Goal: Information Seeking & Learning: Find specific fact

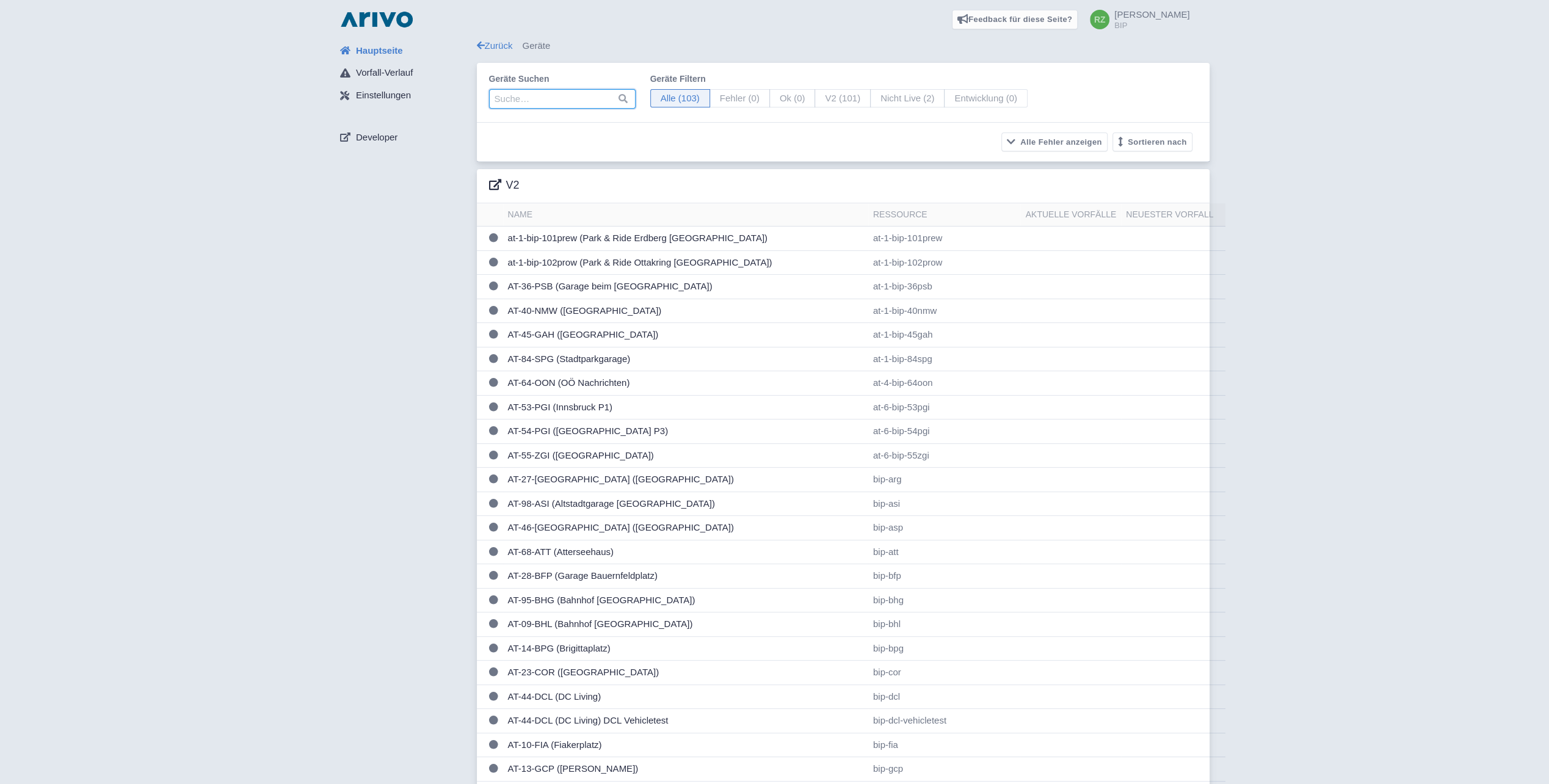
click at [577, 99] on input "search" at bounding box center [562, 99] width 147 height 20
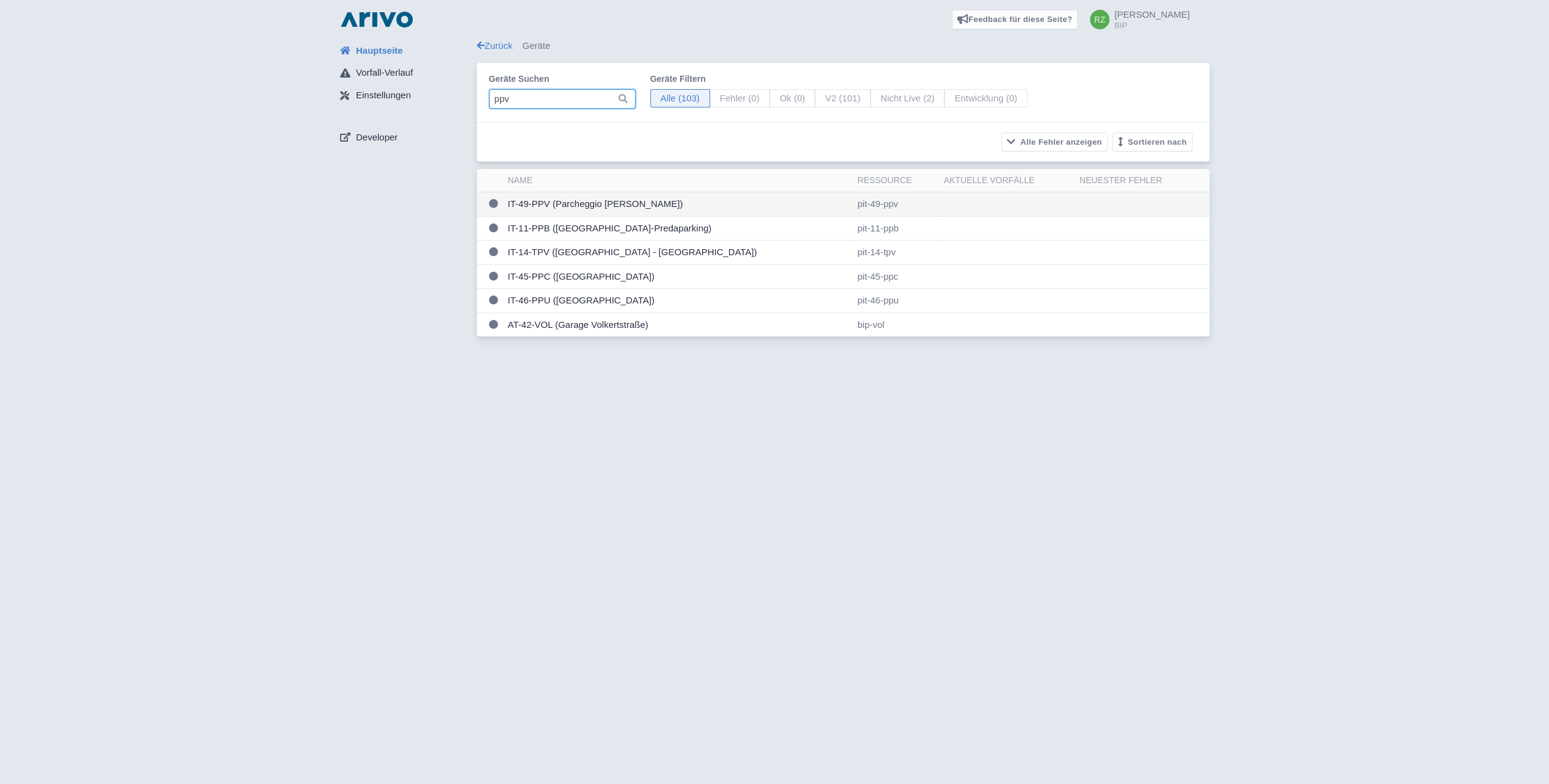
type input "ppv"
click at [594, 201] on td "IT-49-PPV (Parcheggio [GEOGRAPHIC_DATA])" at bounding box center [677, 204] width 350 height 24
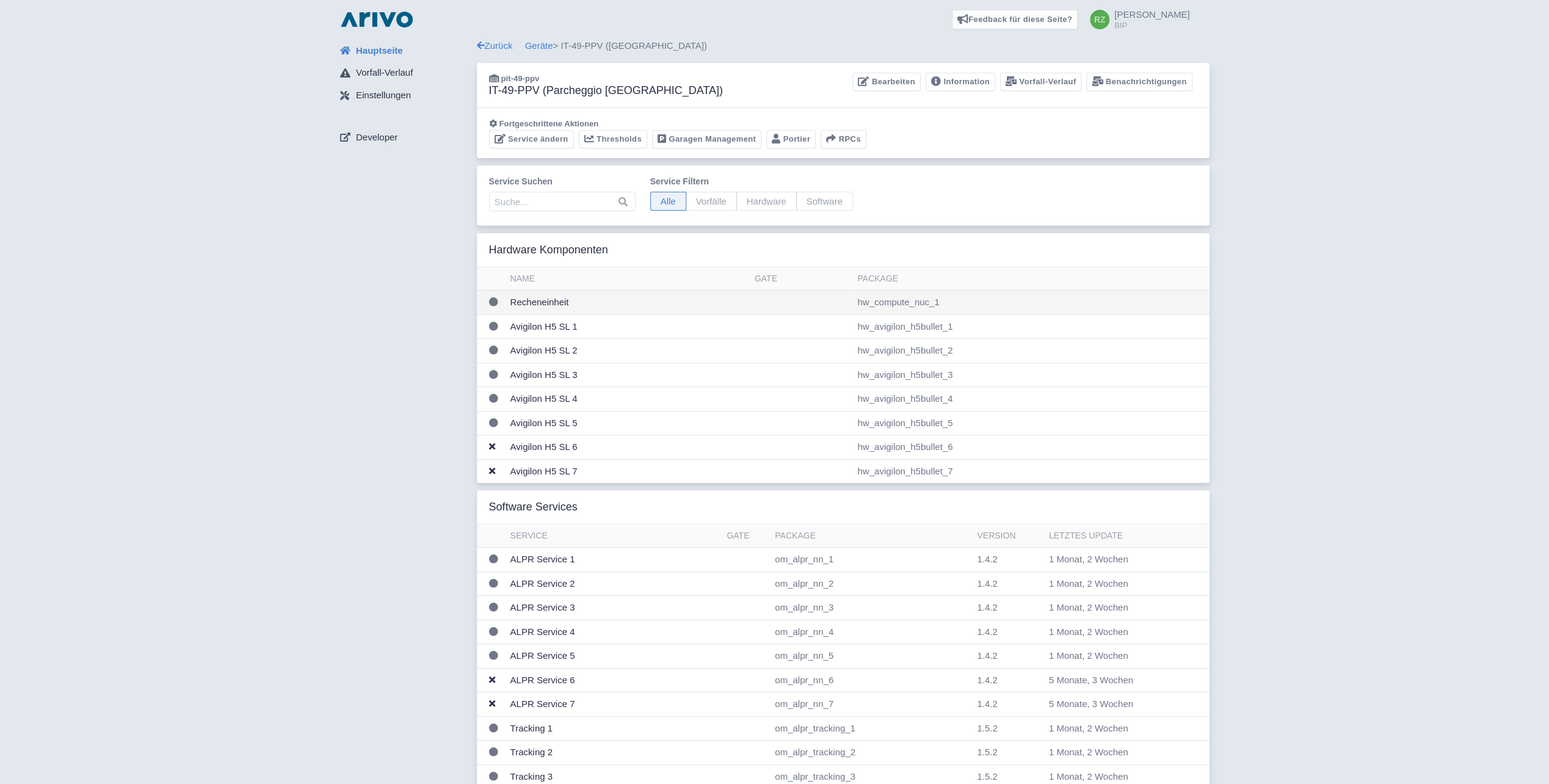
click at [564, 296] on td "Recheneinheit" at bounding box center [628, 303] width 244 height 24
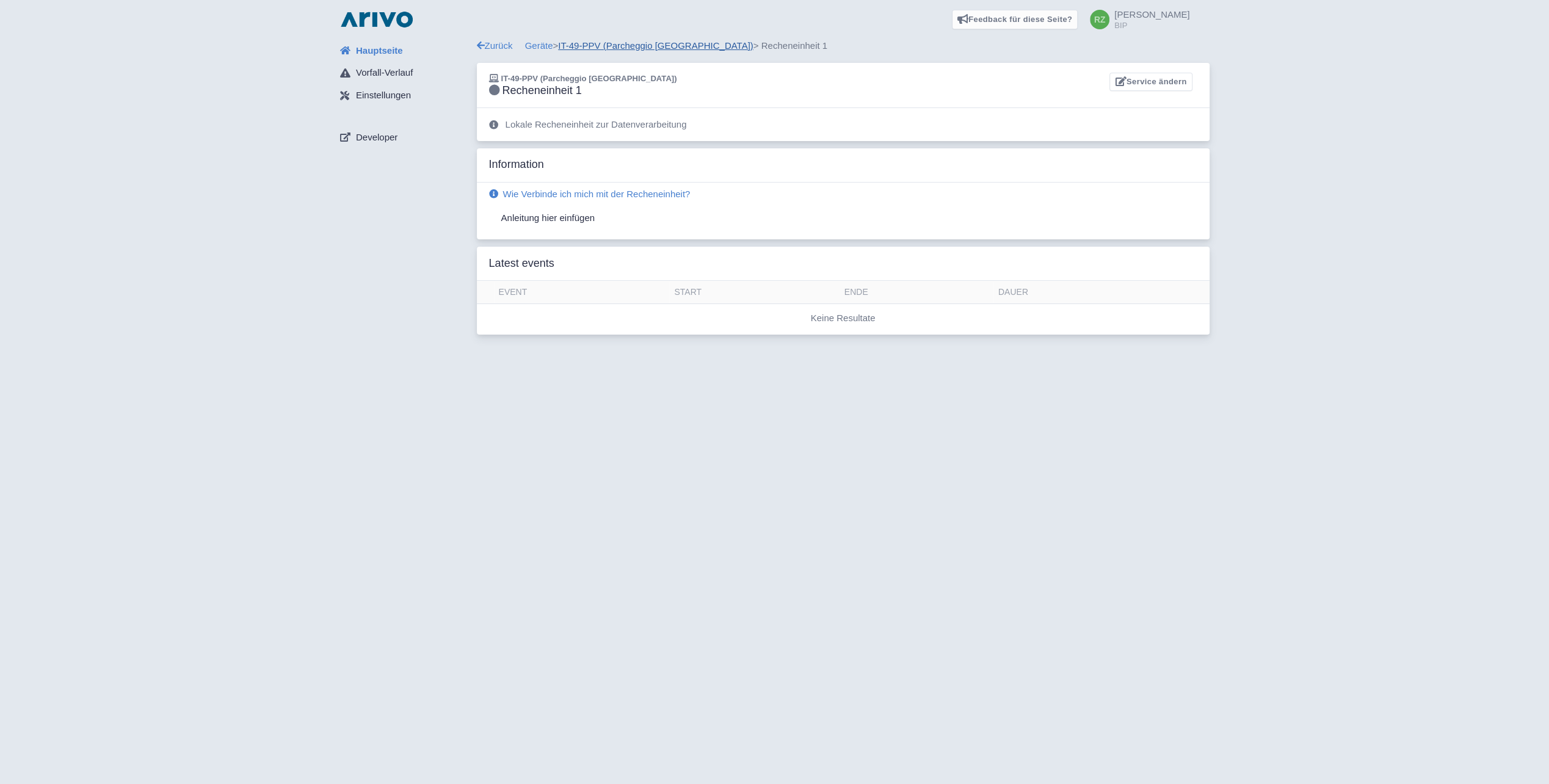
click at [674, 48] on link "IT-49-PPV (Parcheggio [GEOGRAPHIC_DATA])" at bounding box center [656, 45] width 196 height 11
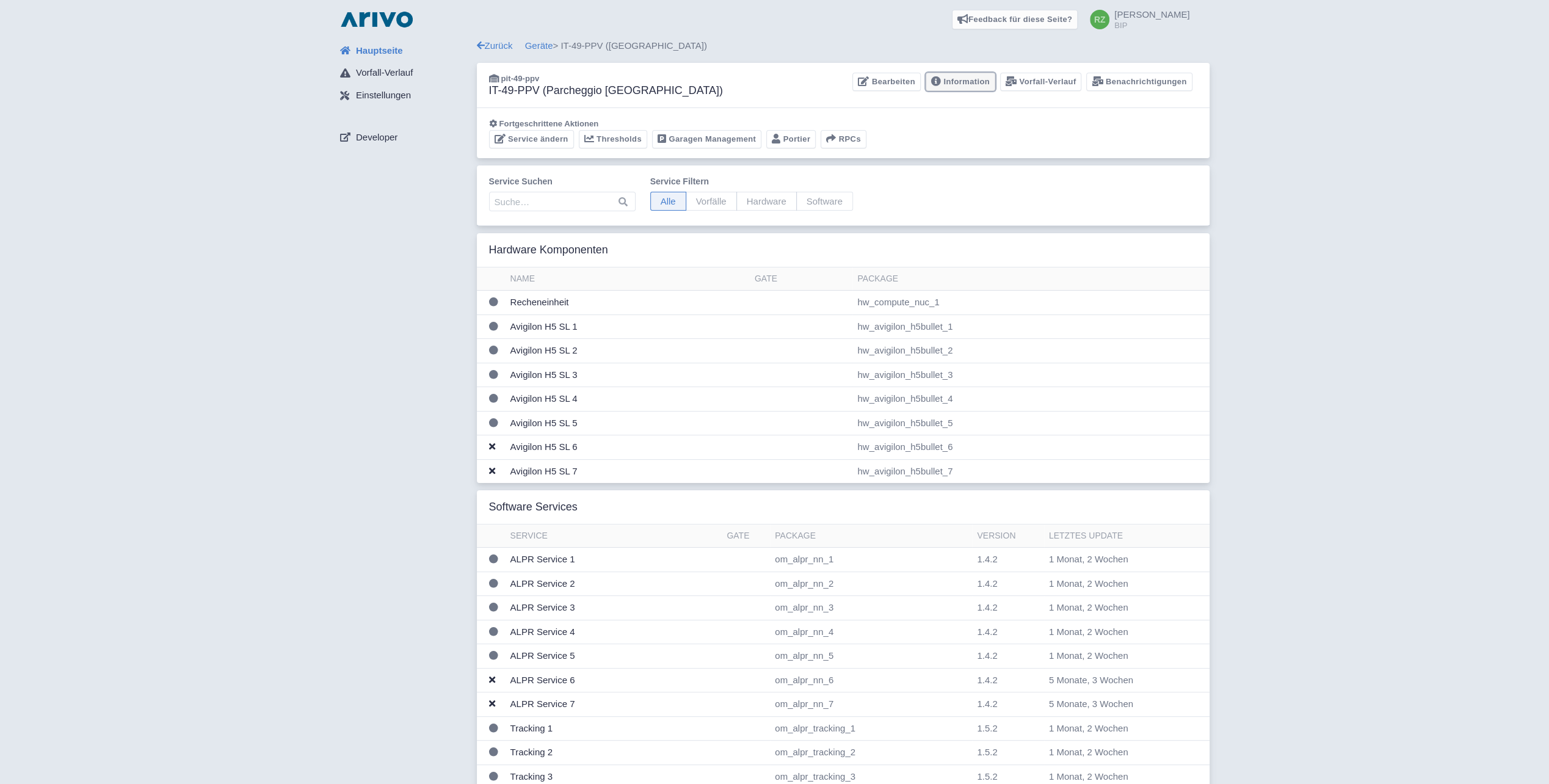
click at [971, 79] on link "Information" at bounding box center [961, 82] width 69 height 19
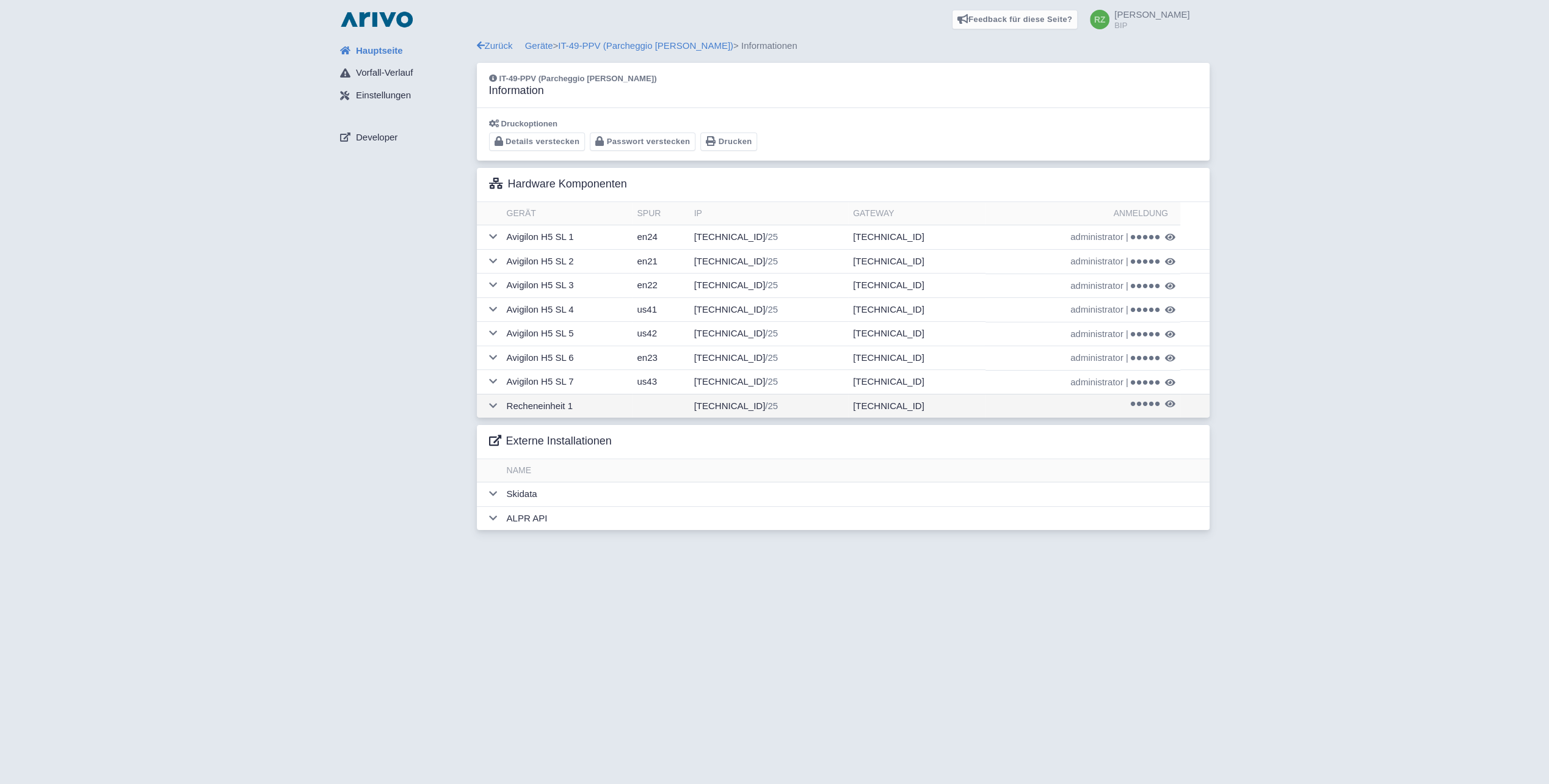
click at [737, 405] on td "172.21.49.250 /25" at bounding box center [768, 405] width 158 height 24
drag, startPoint x: 1362, startPoint y: 401, endPoint x: 1221, endPoint y: 411, distance: 141.4
click at [1362, 401] on div "Hauptseite Vorfall-Verlauf Einstellungen Developer Zurück Geräte > IT-49-PPV (P…" at bounding box center [774, 288] width 1529 height 498
click at [491, 403] on icon at bounding box center [492, 406] width 8 height 9
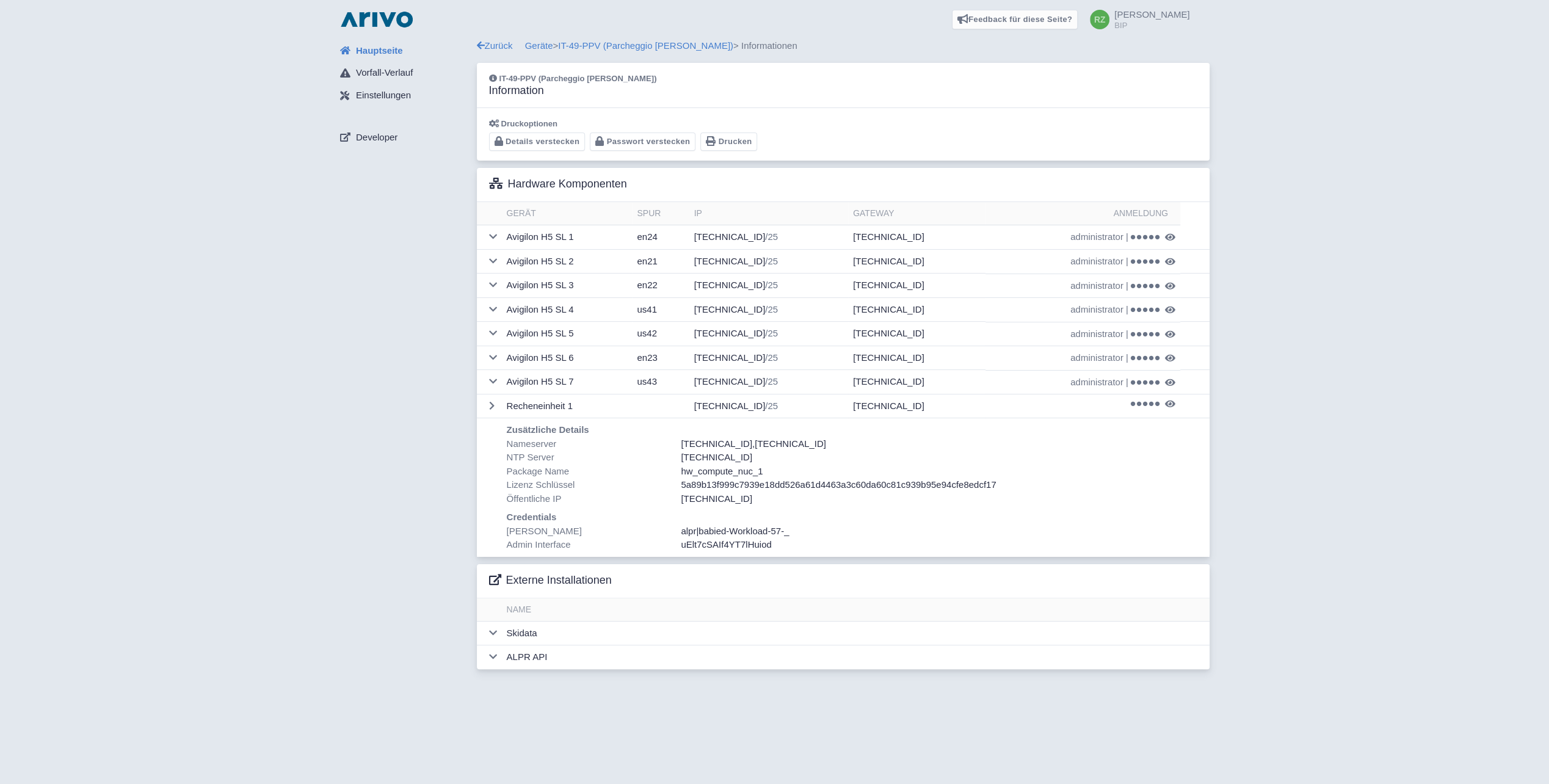
click at [772, 527] on span "babied-Workload-57-_" at bounding box center [744, 531] width 91 height 11
click at [743, 403] on td "172.21.49.250 /25" at bounding box center [768, 405] width 158 height 24
click at [761, 528] on span "babied-Workload-57-_" at bounding box center [744, 531] width 91 height 11
click at [745, 285] on td "172.21.49.248 /25" at bounding box center [768, 285] width 158 height 24
click at [495, 280] on icon at bounding box center [492, 285] width 8 height 9
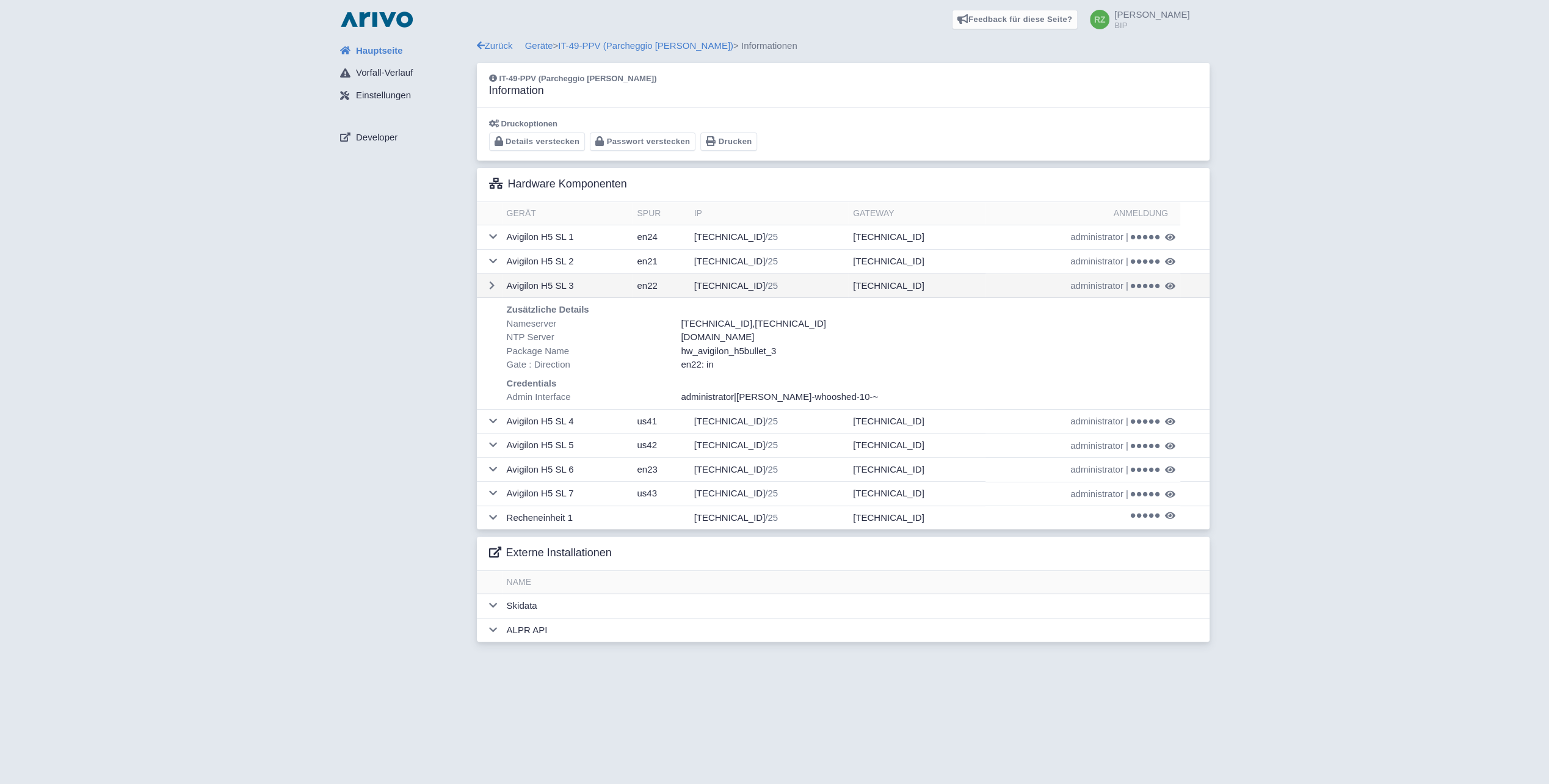
click at [1099, 285] on span "administrator" at bounding box center [1097, 286] width 53 height 14
click at [1152, 283] on span at bounding box center [1145, 287] width 29 height 7
click at [679, 40] on link "IT-49-PPV (Parcheggio Piazza Rabin)" at bounding box center [645, 45] width 175 height 11
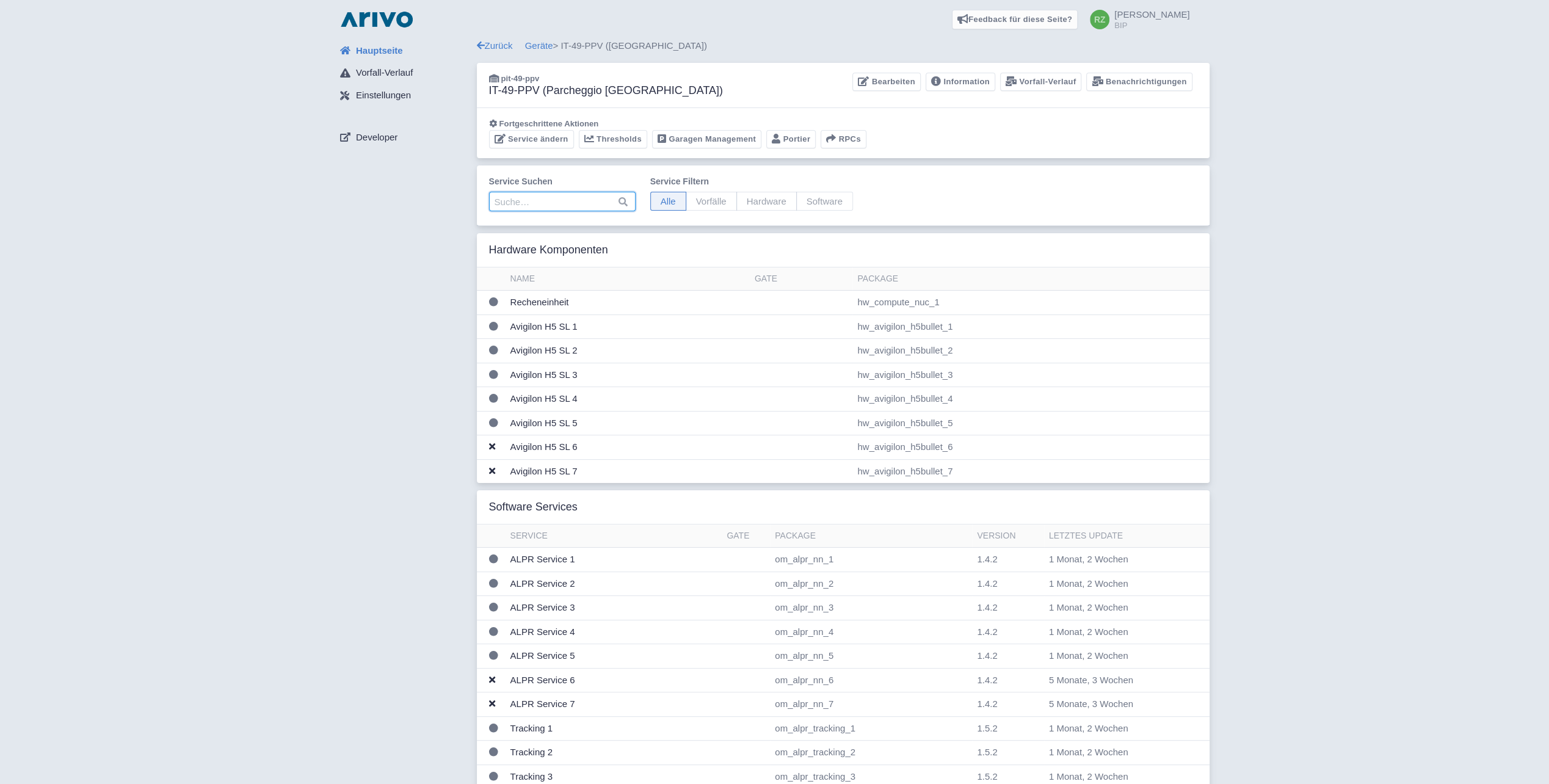
click at [565, 203] on input "search" at bounding box center [562, 201] width 147 height 20
click at [539, 46] on link "Geräte" at bounding box center [539, 45] width 28 height 11
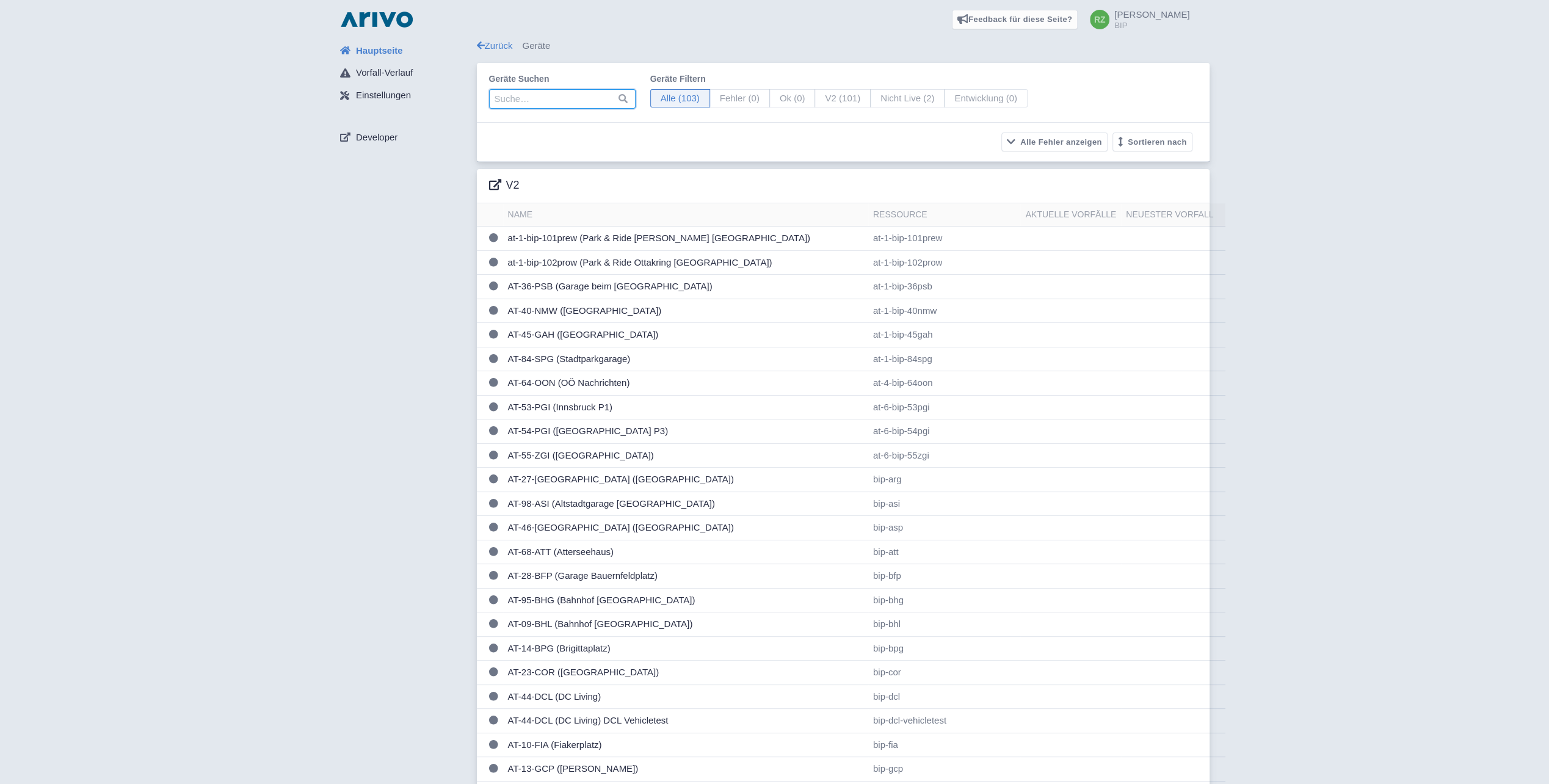
click at [572, 100] on input "search" at bounding box center [562, 99] width 147 height 20
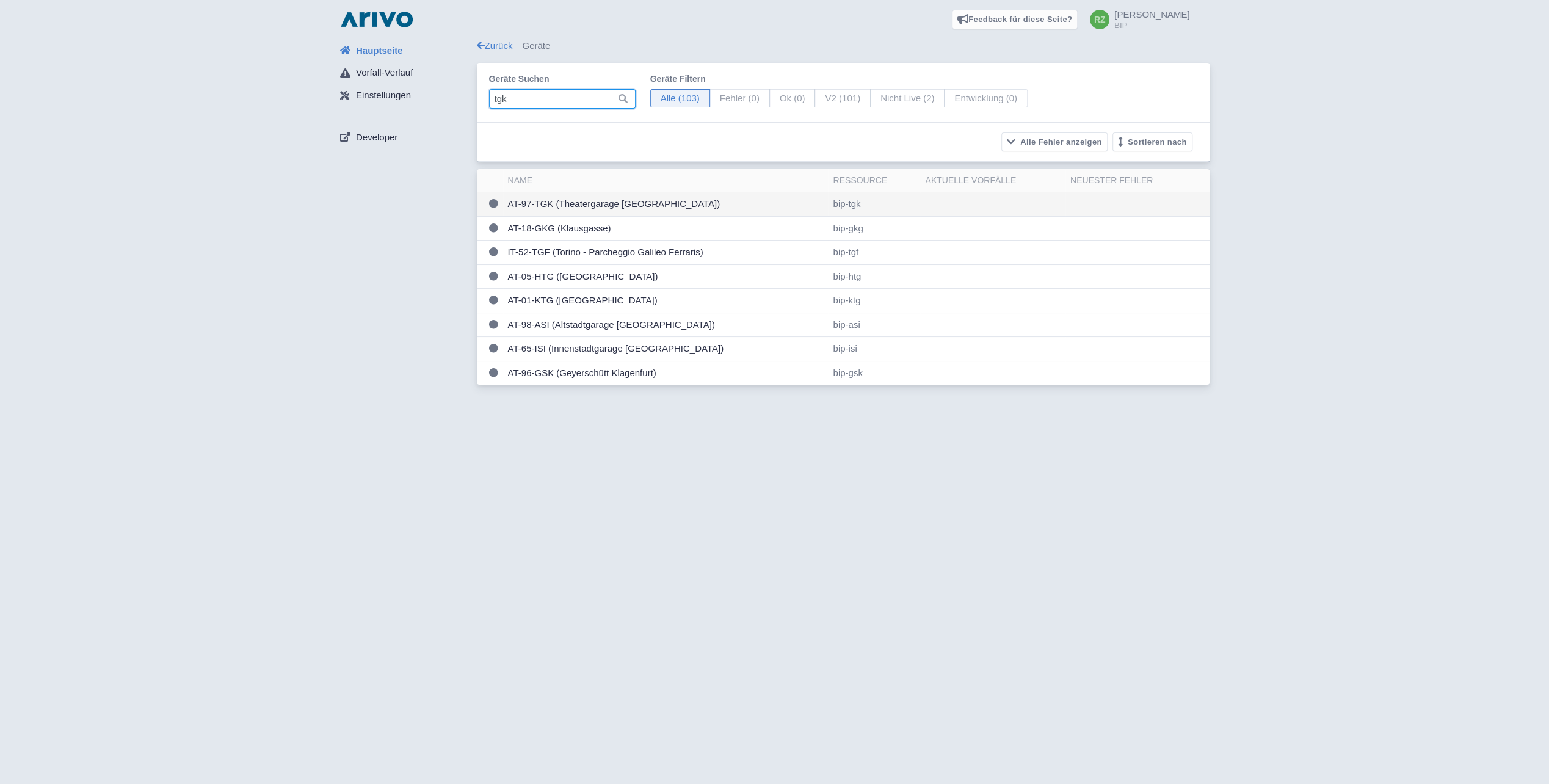
type input "tgk"
click at [631, 203] on td "AT-97-TGK (Theatergarage [GEOGRAPHIC_DATA])" at bounding box center [666, 204] width 326 height 24
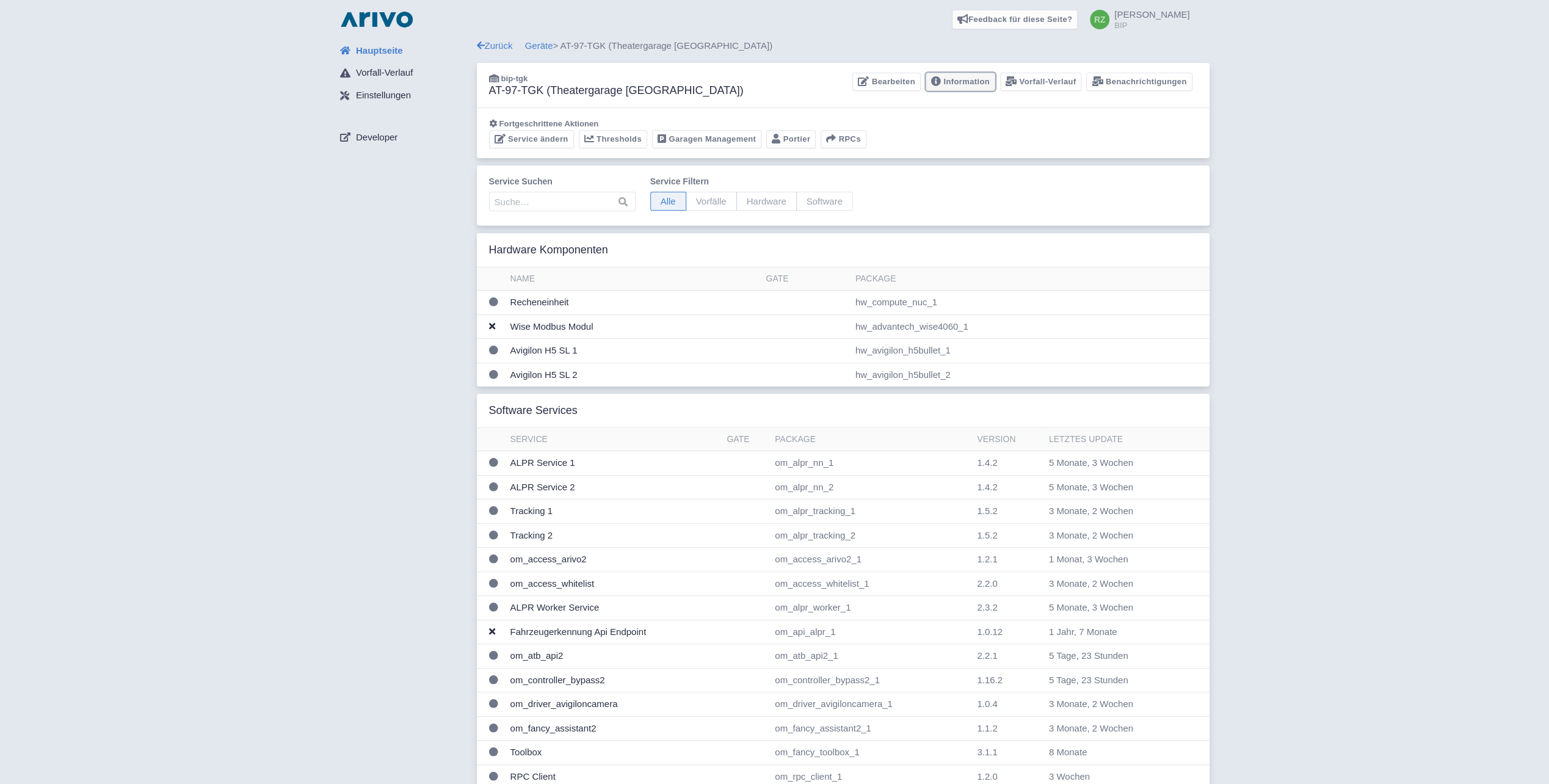
click at [978, 85] on link "Information" at bounding box center [961, 82] width 69 height 19
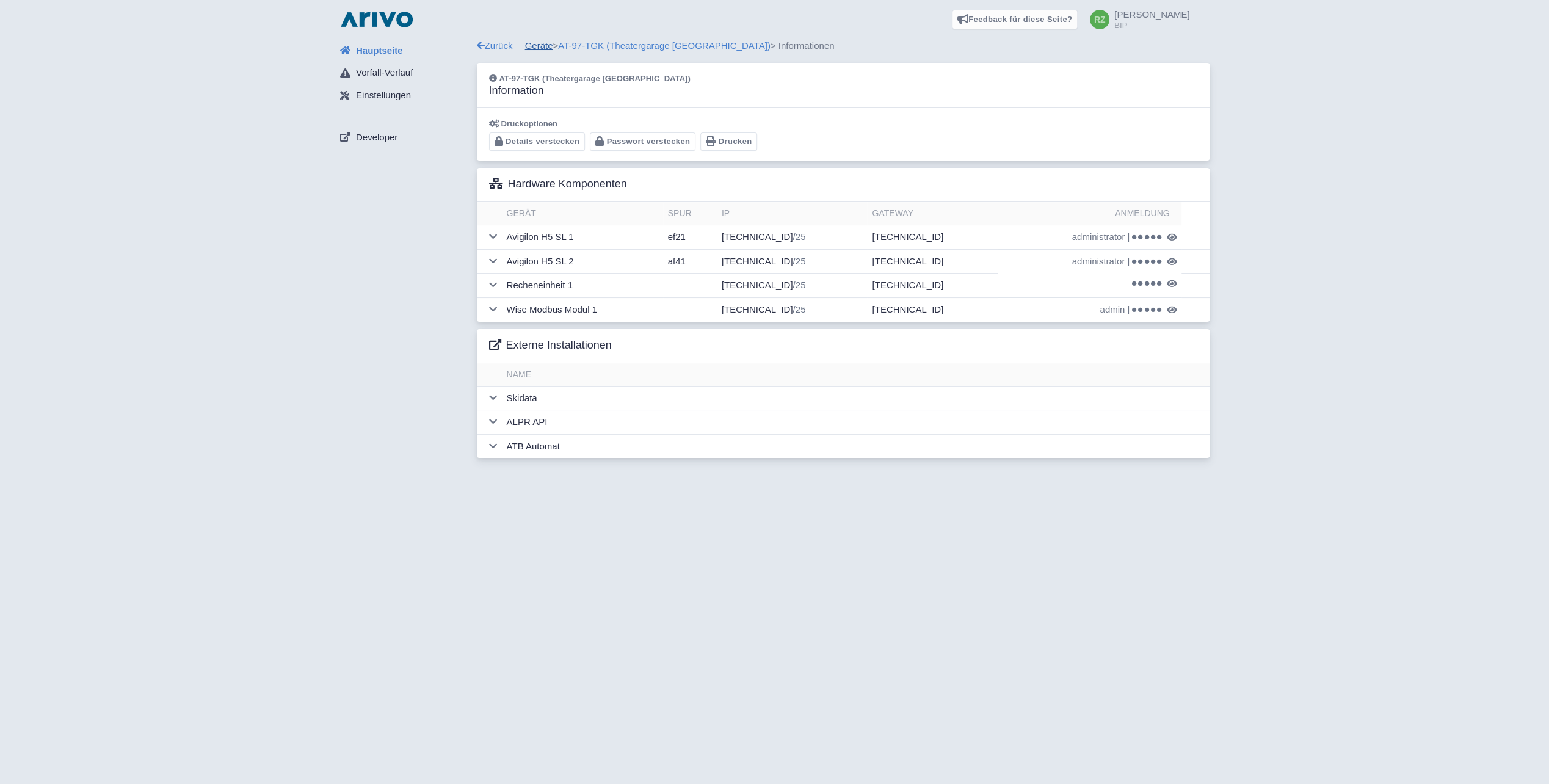
click at [536, 44] on link "Geräte" at bounding box center [539, 45] width 28 height 11
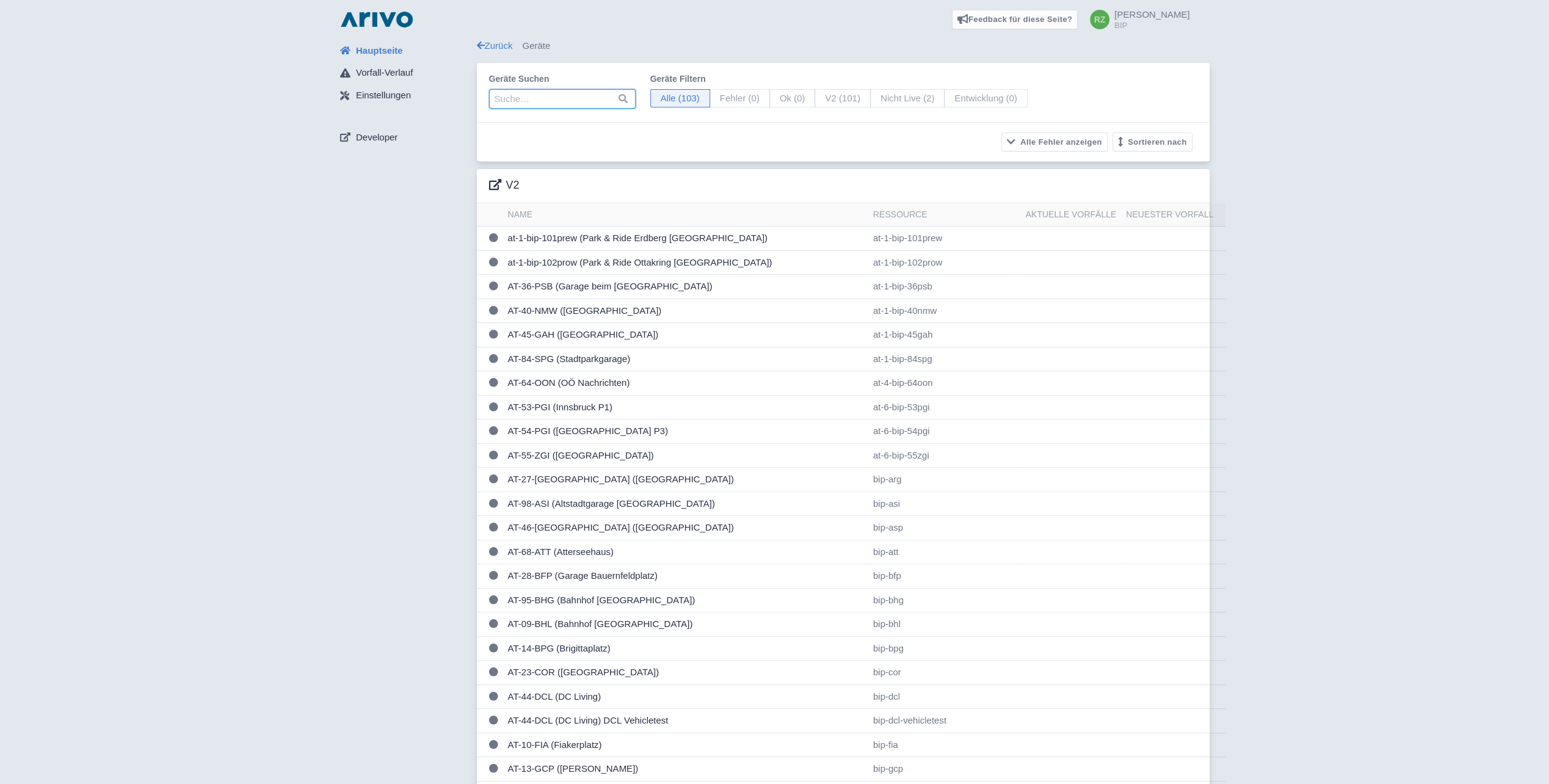
click at [547, 105] on input "search" at bounding box center [562, 99] width 147 height 20
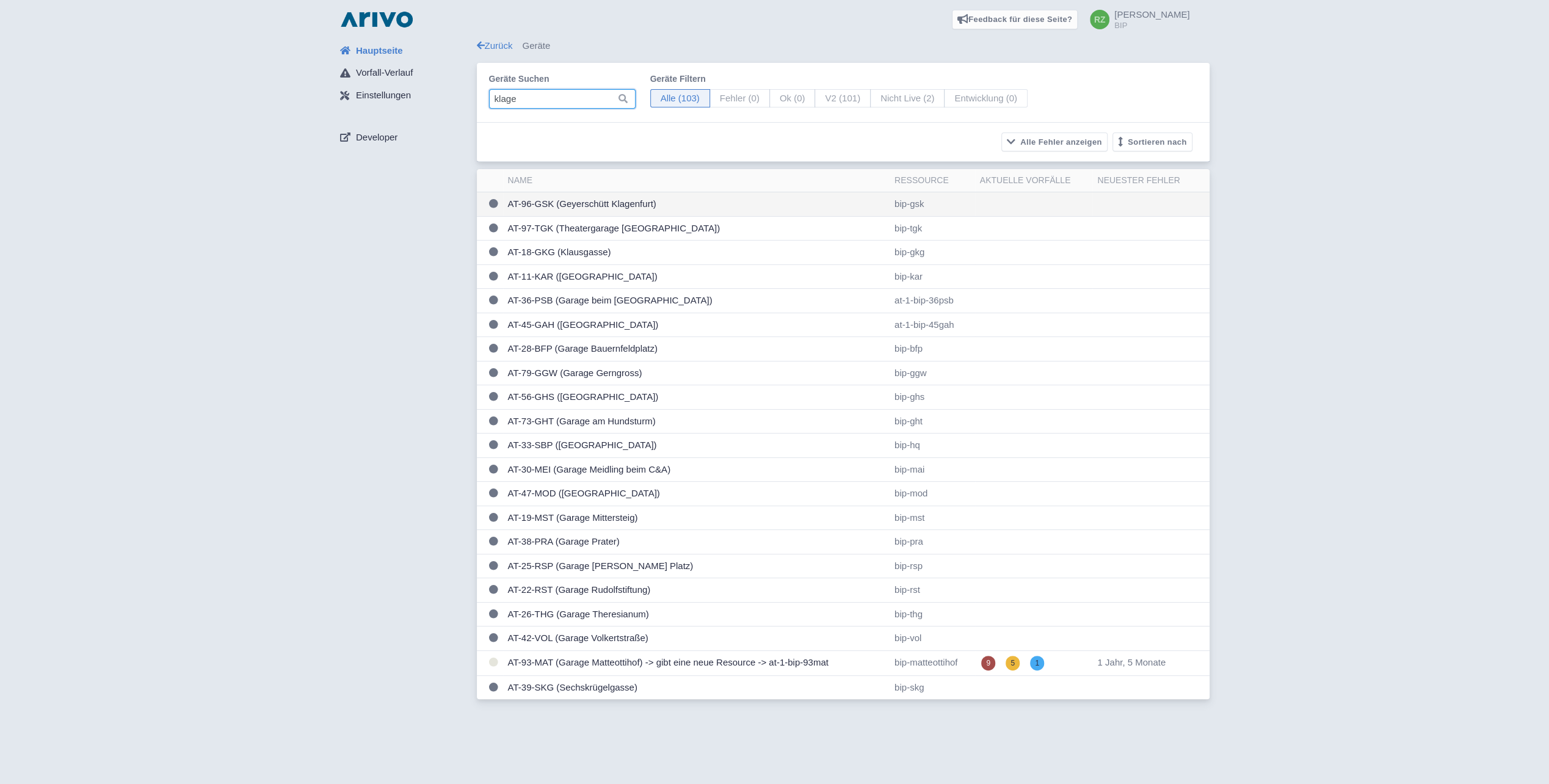
type input "klage"
click at [604, 197] on td "AT-96-GSK (Geyerschütt Klagenfurt)" at bounding box center [696, 204] width 386 height 24
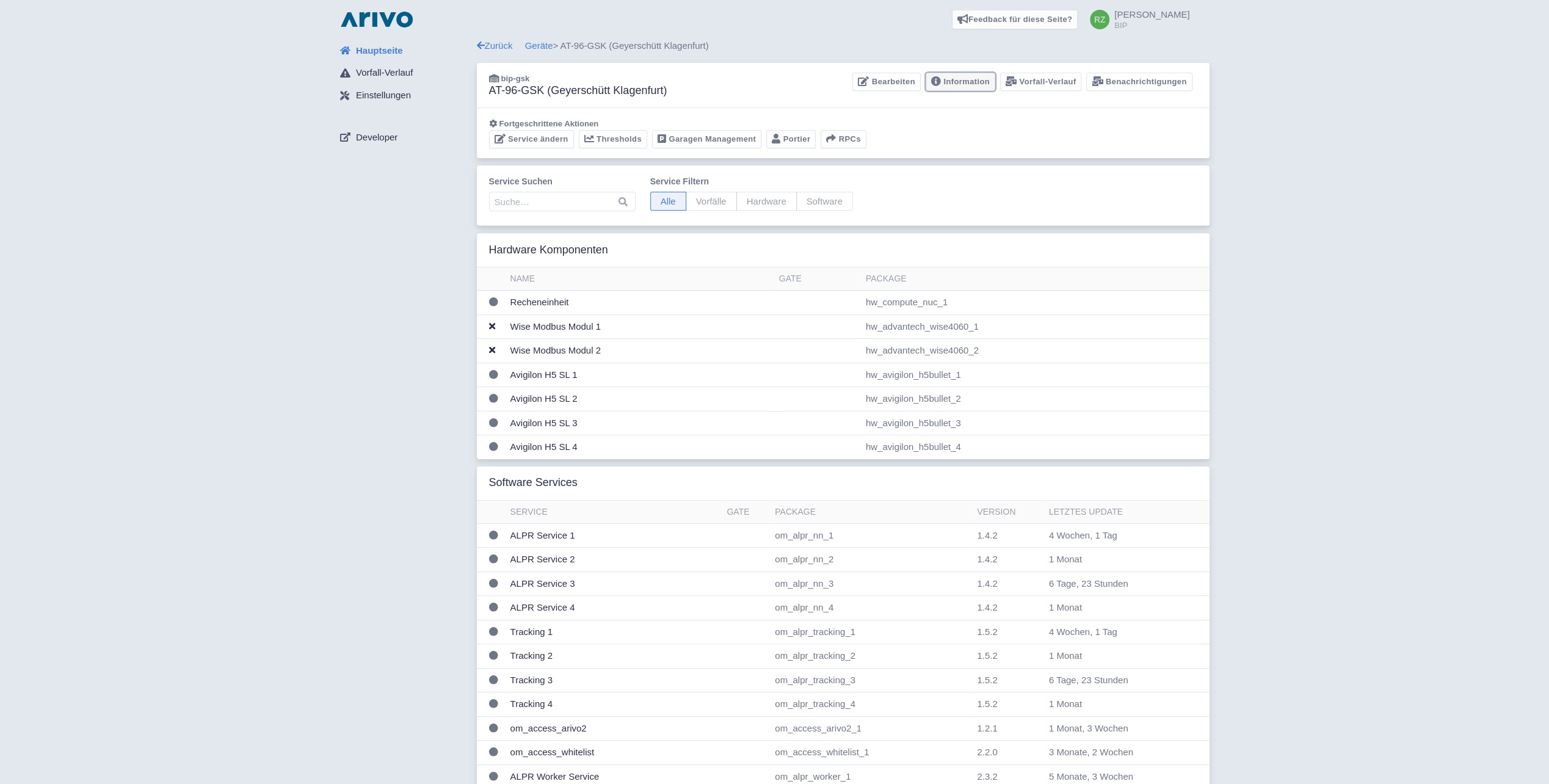
click at [975, 77] on link "Information" at bounding box center [961, 82] width 69 height 19
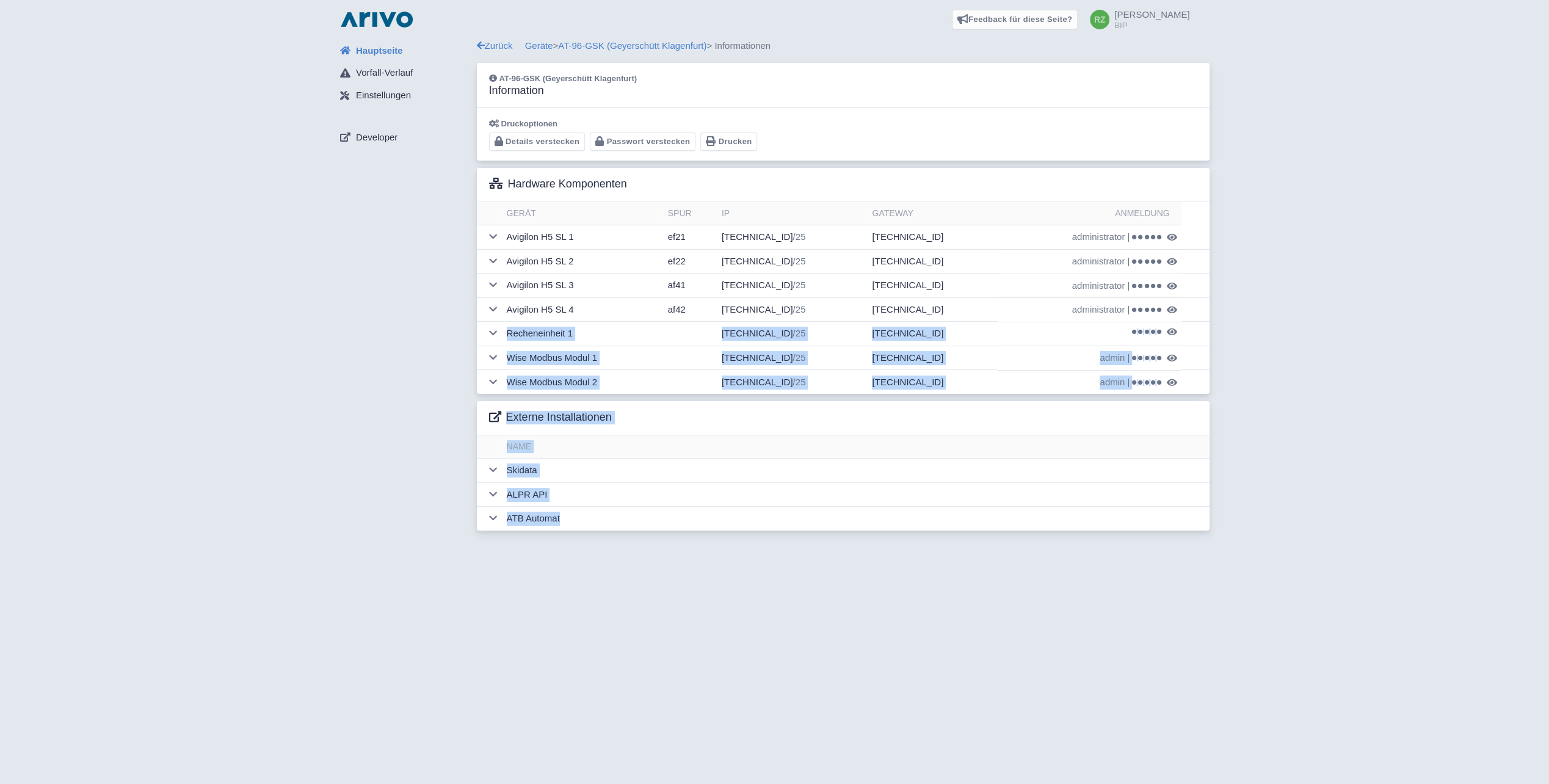
click at [1376, 367] on div "Hauptseite Vorfall-Verlauf Einstellungen Developer Zurück Geräte > AT-96-GSK (G…" at bounding box center [774, 288] width 1529 height 498
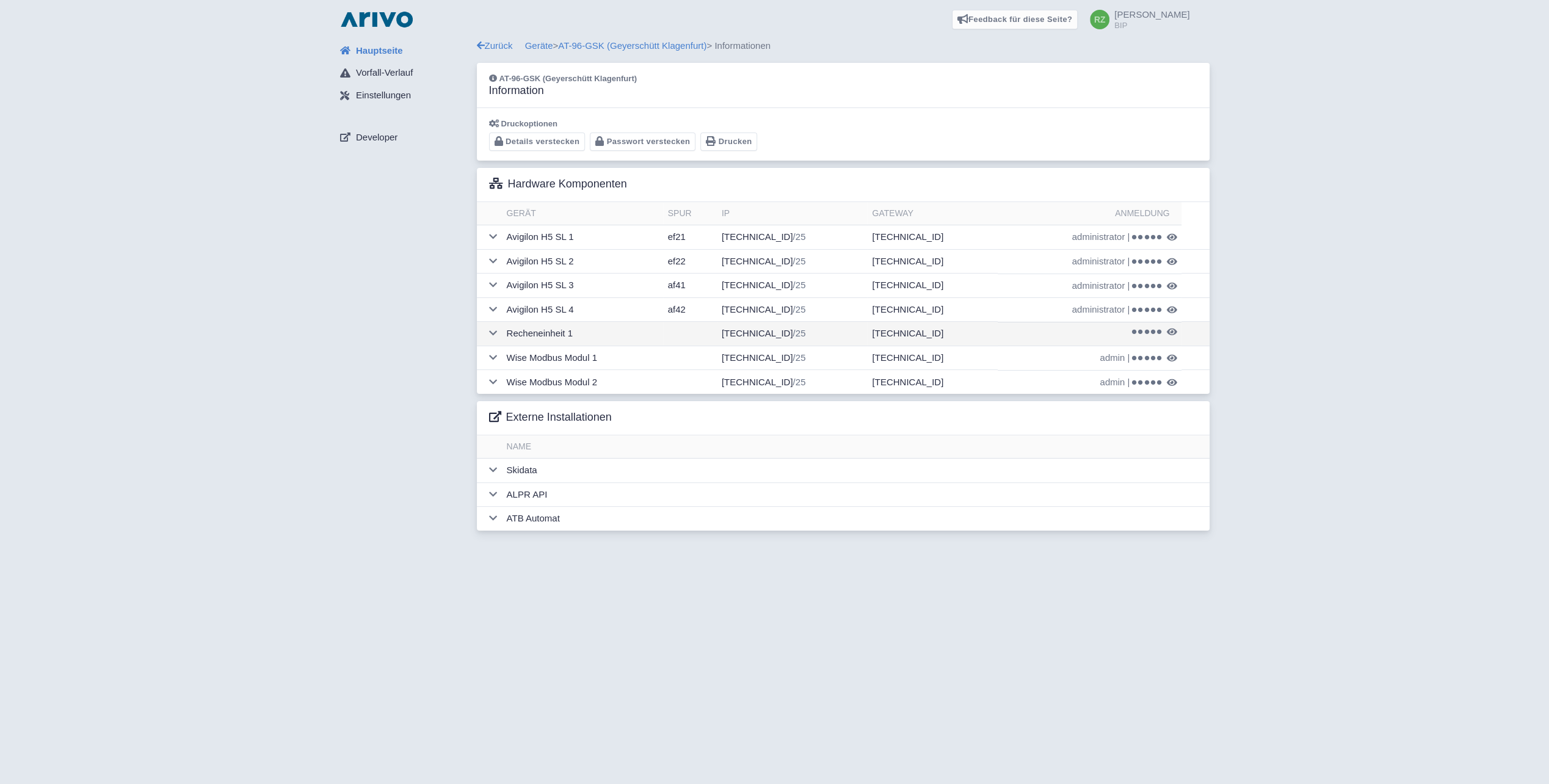
click at [492, 323] on td at bounding box center [490, 333] width 25 height 24
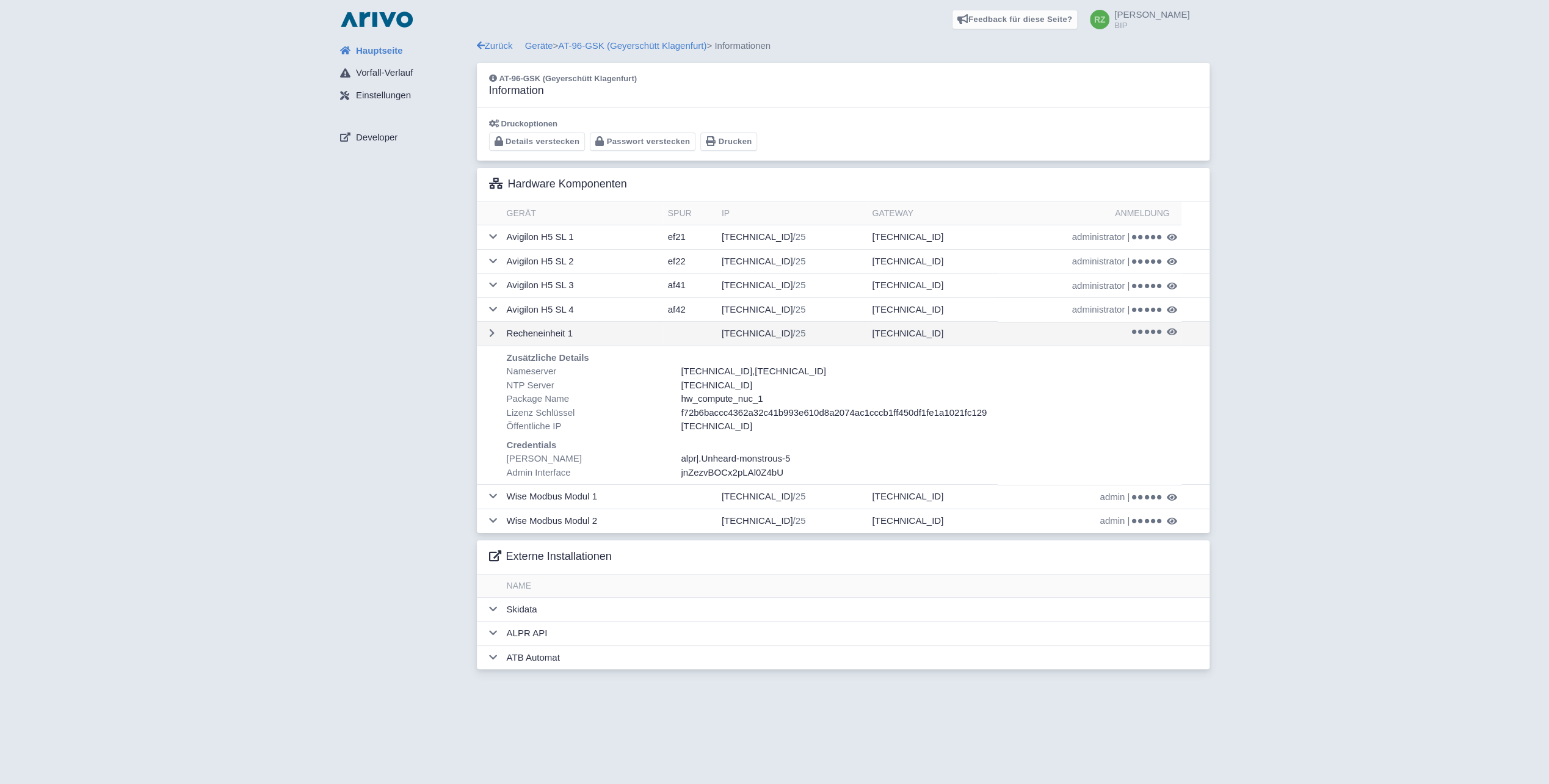
click at [758, 334] on td "[TECHNICAL_ID] /25" at bounding box center [791, 333] width 150 height 24
click at [739, 456] on span ".Unheard-monstrous-5" at bounding box center [744, 458] width 92 height 11
click at [496, 277] on td at bounding box center [490, 285] width 25 height 24
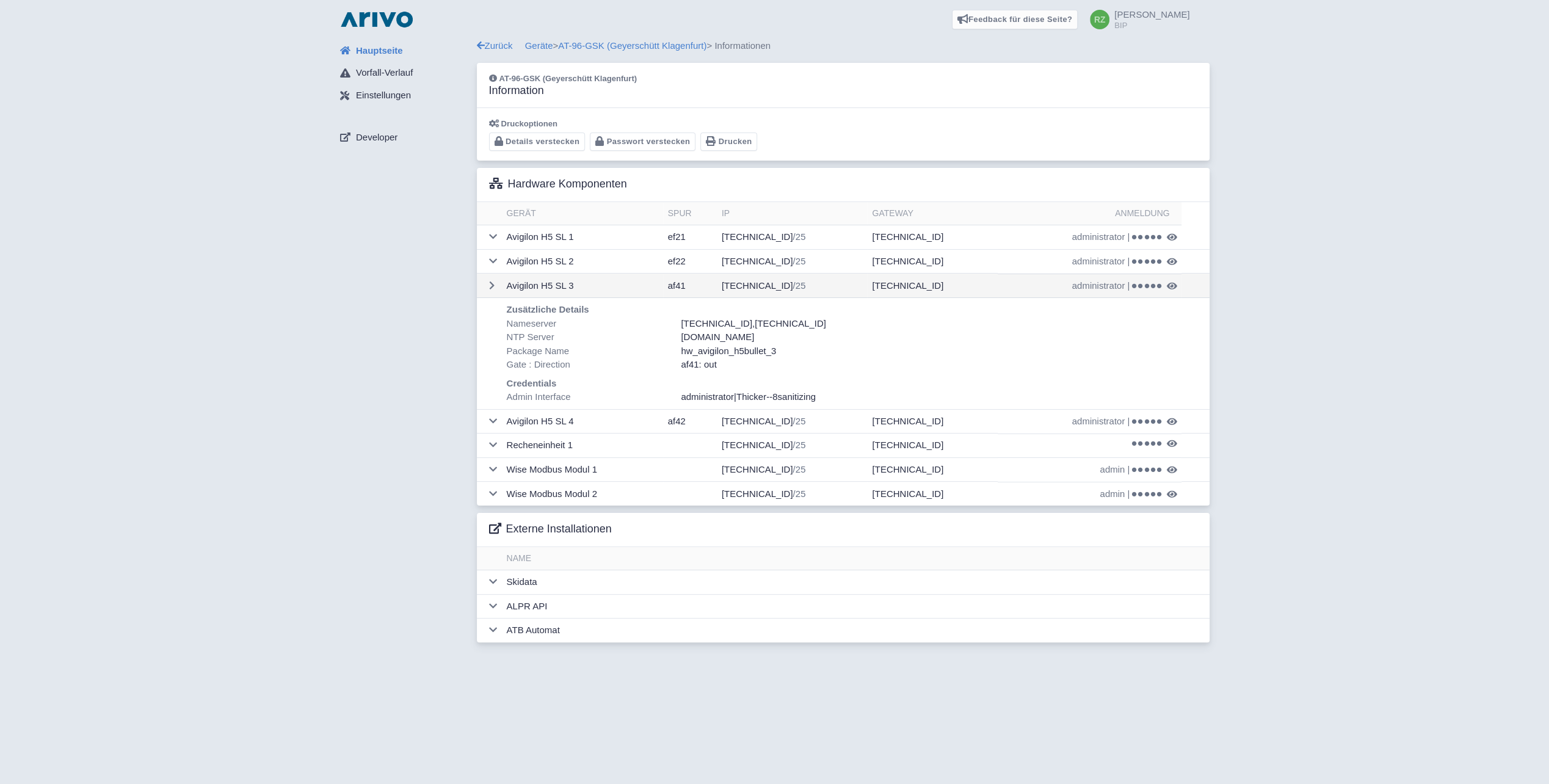
click at [1107, 286] on span "administrator" at bounding box center [1099, 286] width 53 height 14
click at [1159, 288] on td "administrator | Thicker--8sanitizing" at bounding box center [1090, 285] width 184 height 24
click at [1148, 283] on span at bounding box center [1147, 287] width 29 height 7
click at [541, 46] on link "Geräte" at bounding box center [539, 45] width 28 height 11
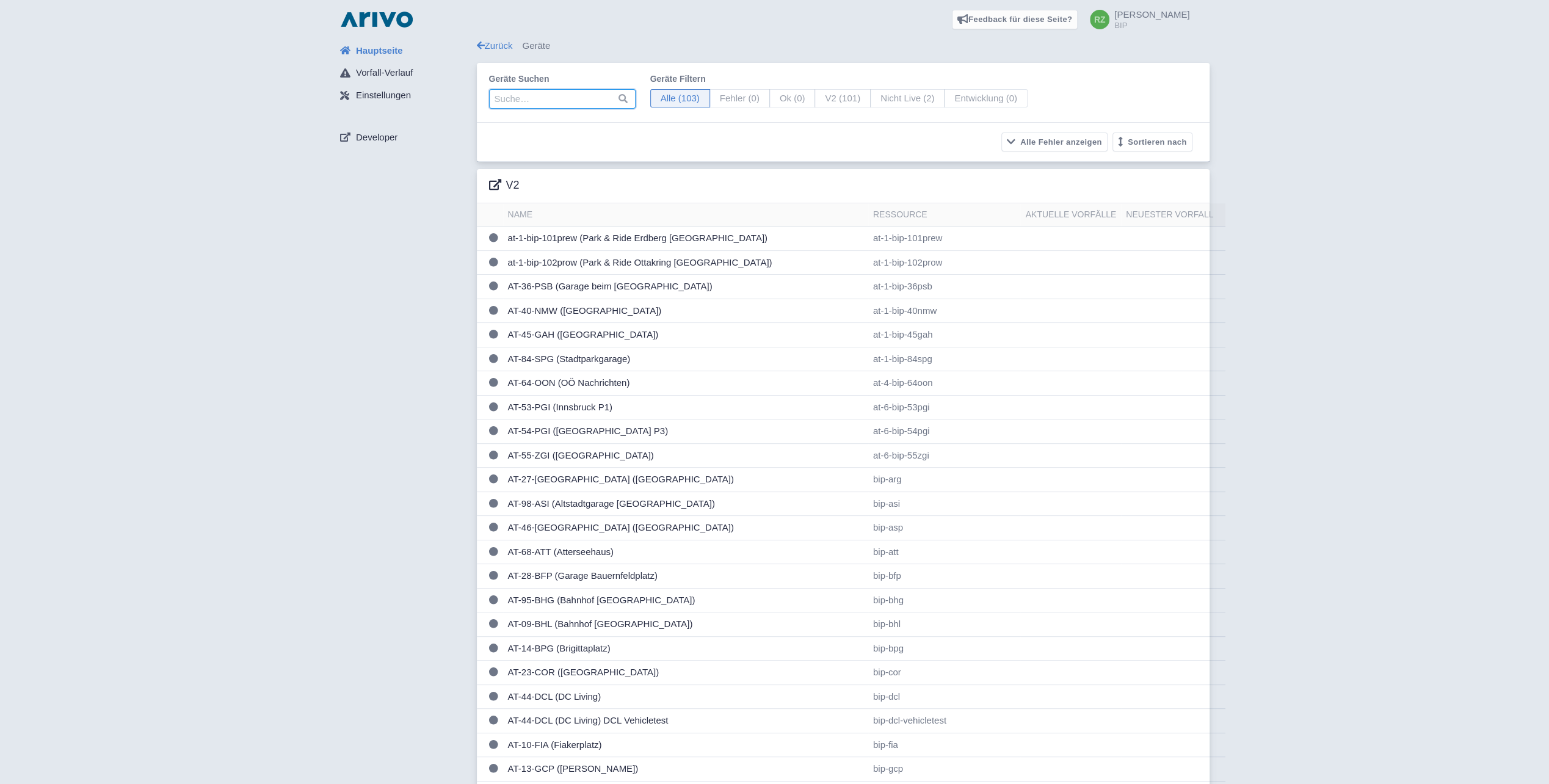
click at [565, 98] on input "search" at bounding box center [562, 99] width 147 height 20
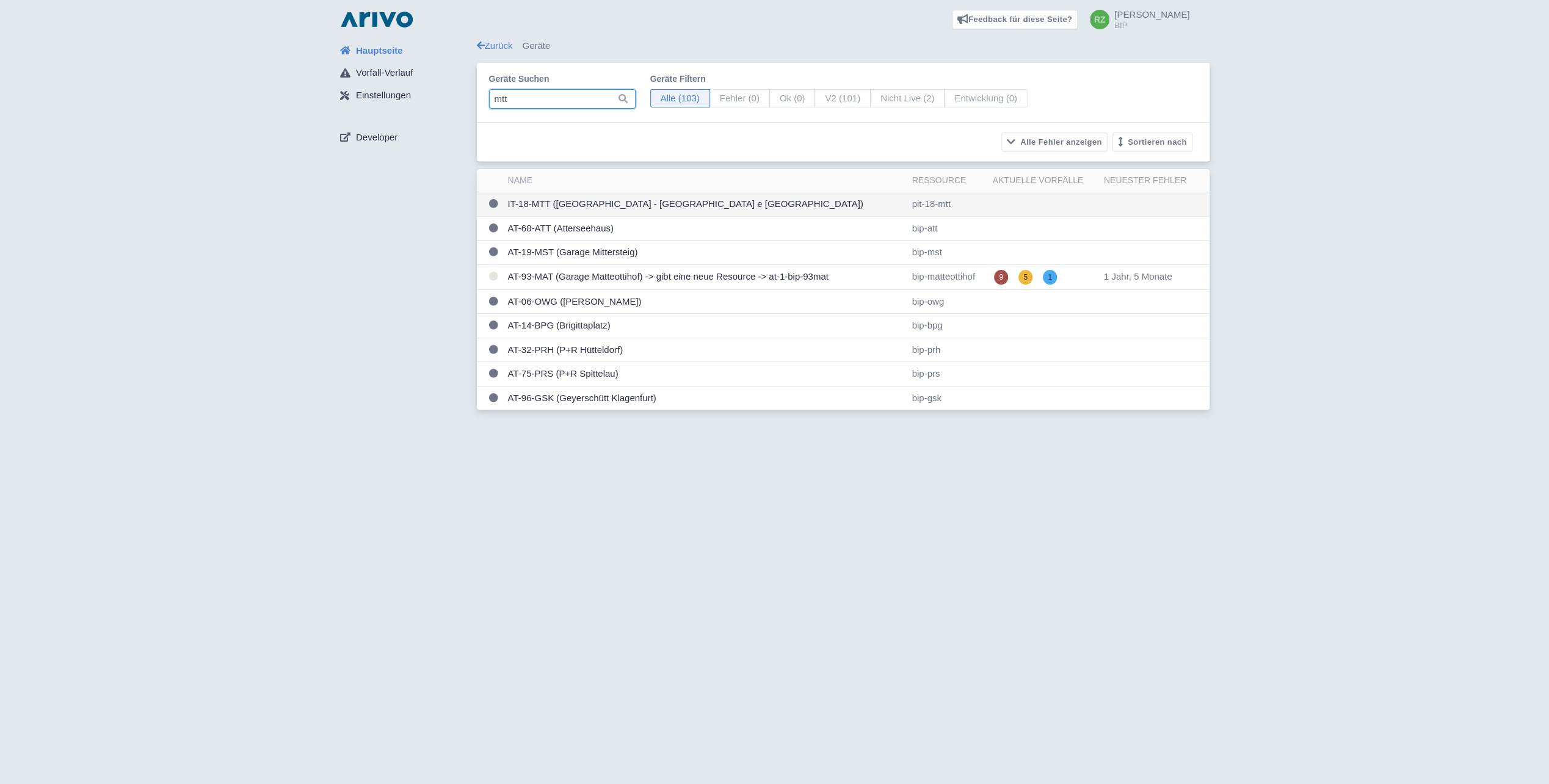
type input "mtt"
click at [612, 208] on td "IT-18-MTT (Monza - Piazza Trento e Trieste)" at bounding box center [705, 204] width 404 height 24
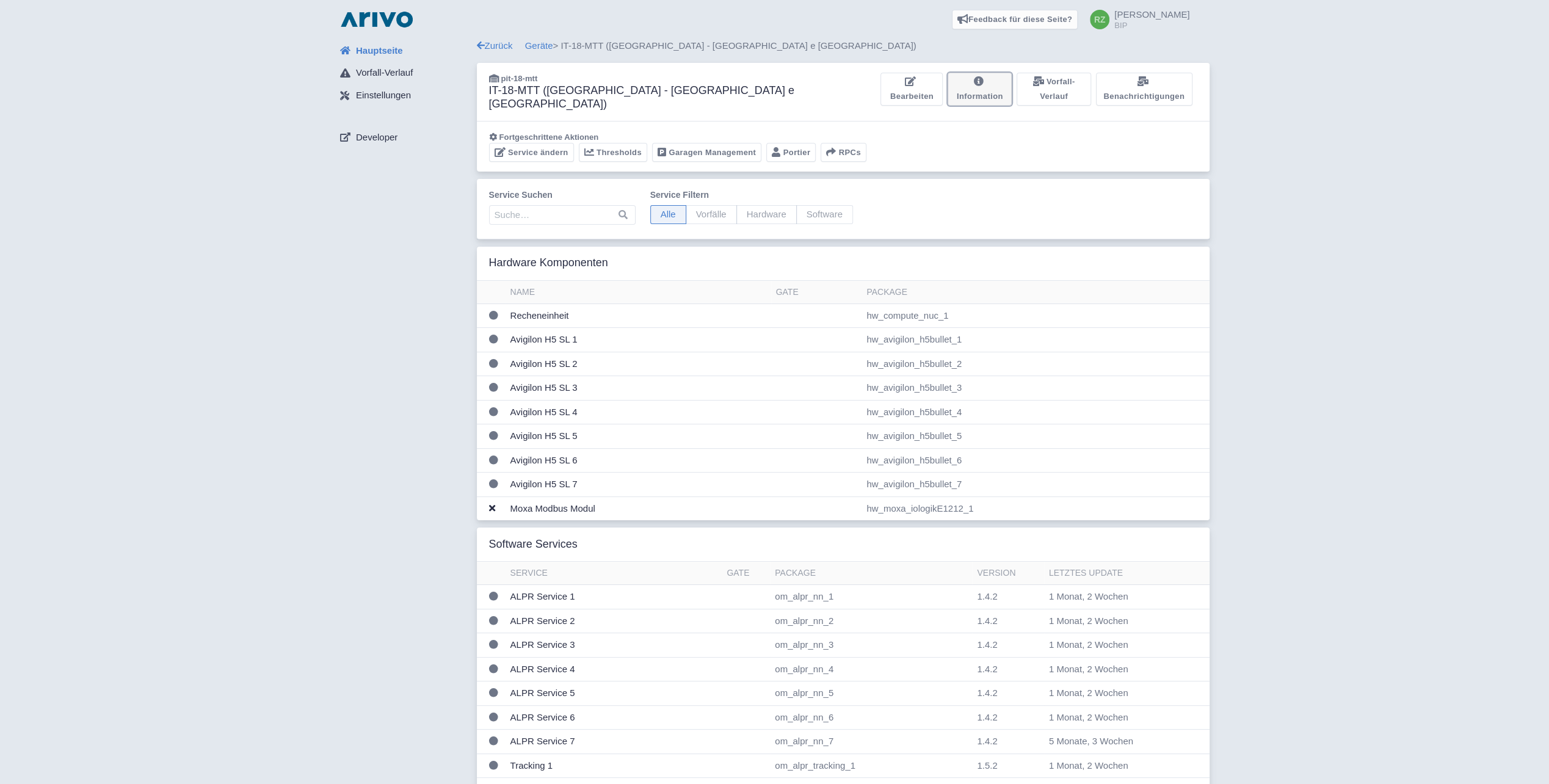
click at [983, 85] on link "Information" at bounding box center [980, 90] width 64 height 34
click at [952, 80] on link "Information" at bounding box center [980, 90] width 64 height 34
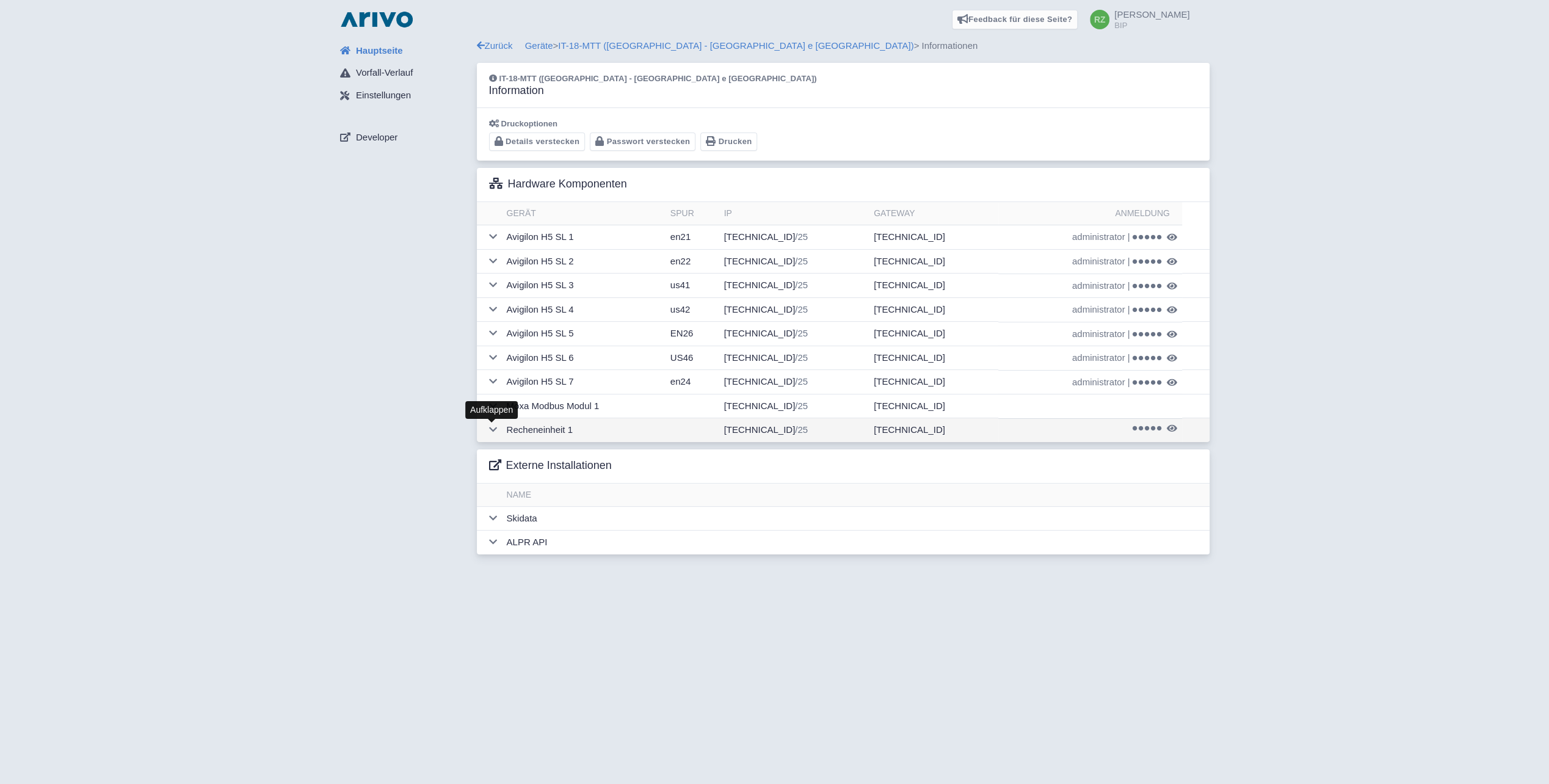
click at [493, 426] on icon at bounding box center [492, 429] width 8 height 9
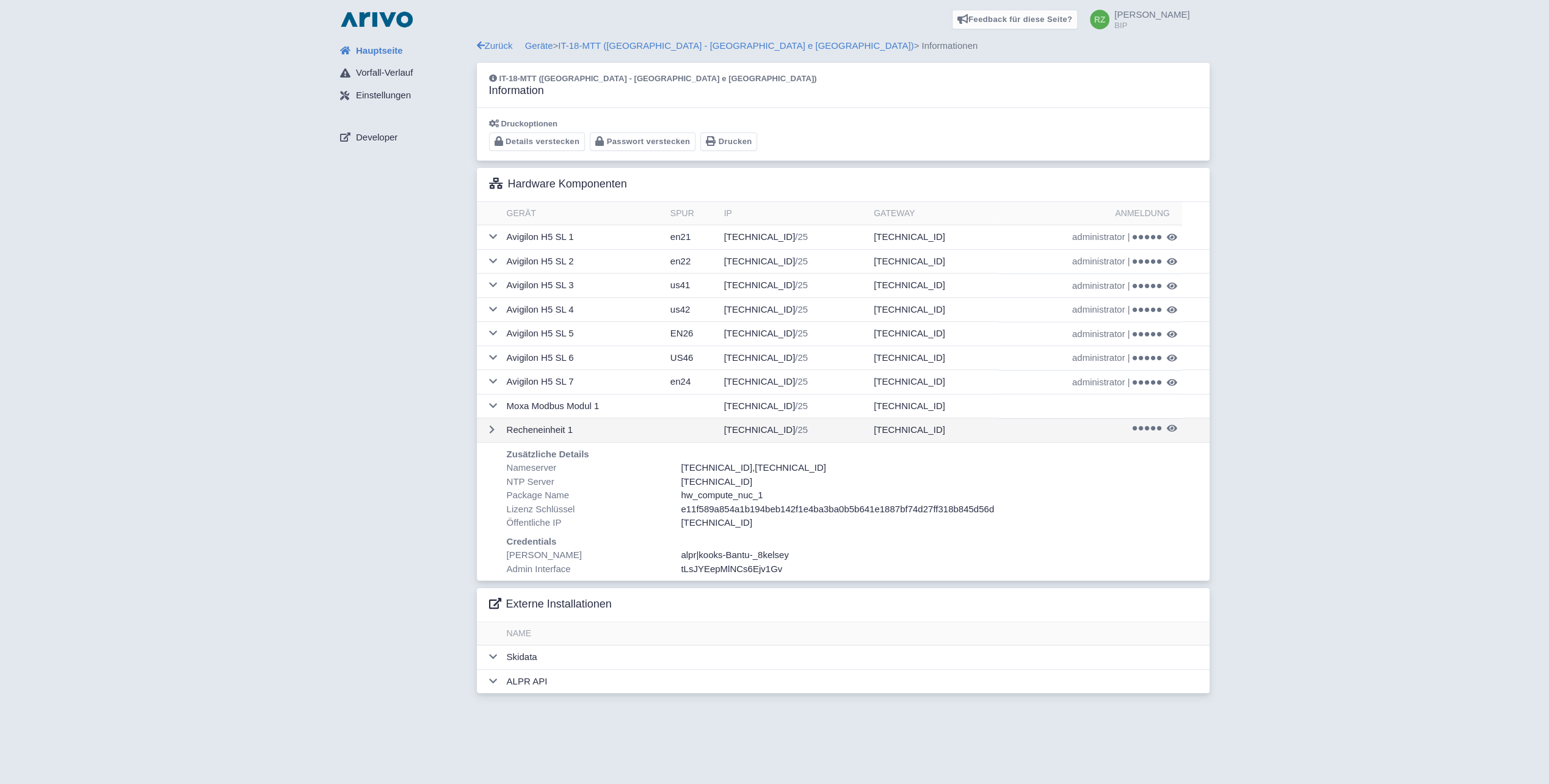
click at [775, 425] on td "172.21.18.250 /25" at bounding box center [793, 430] width 150 height 24
click at [758, 551] on span "kooks-Bantu-_8kelsey" at bounding box center [744, 554] width 91 height 11
click at [1107, 376] on span "administrator" at bounding box center [1099, 383] width 53 height 14
click at [1152, 376] on td "administrator | Cliffhanger-pies-~2" at bounding box center [1091, 382] width 183 height 24
click at [1098, 382] on span "administrator" at bounding box center [1099, 383] width 53 height 14
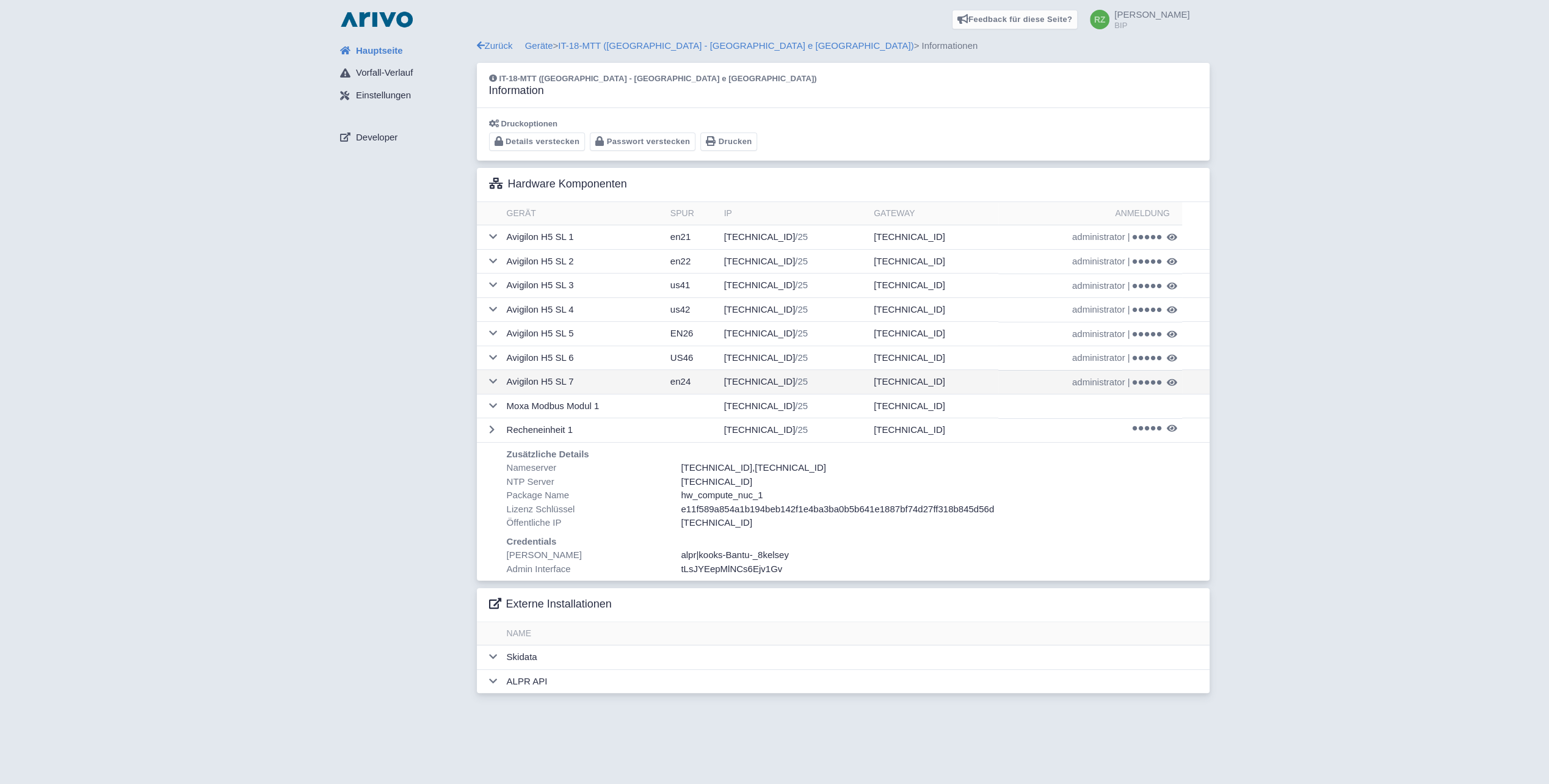
click at [1151, 380] on icon at bounding box center [1153, 382] width 4 height 4
click at [536, 46] on link "Geräte" at bounding box center [539, 45] width 28 height 11
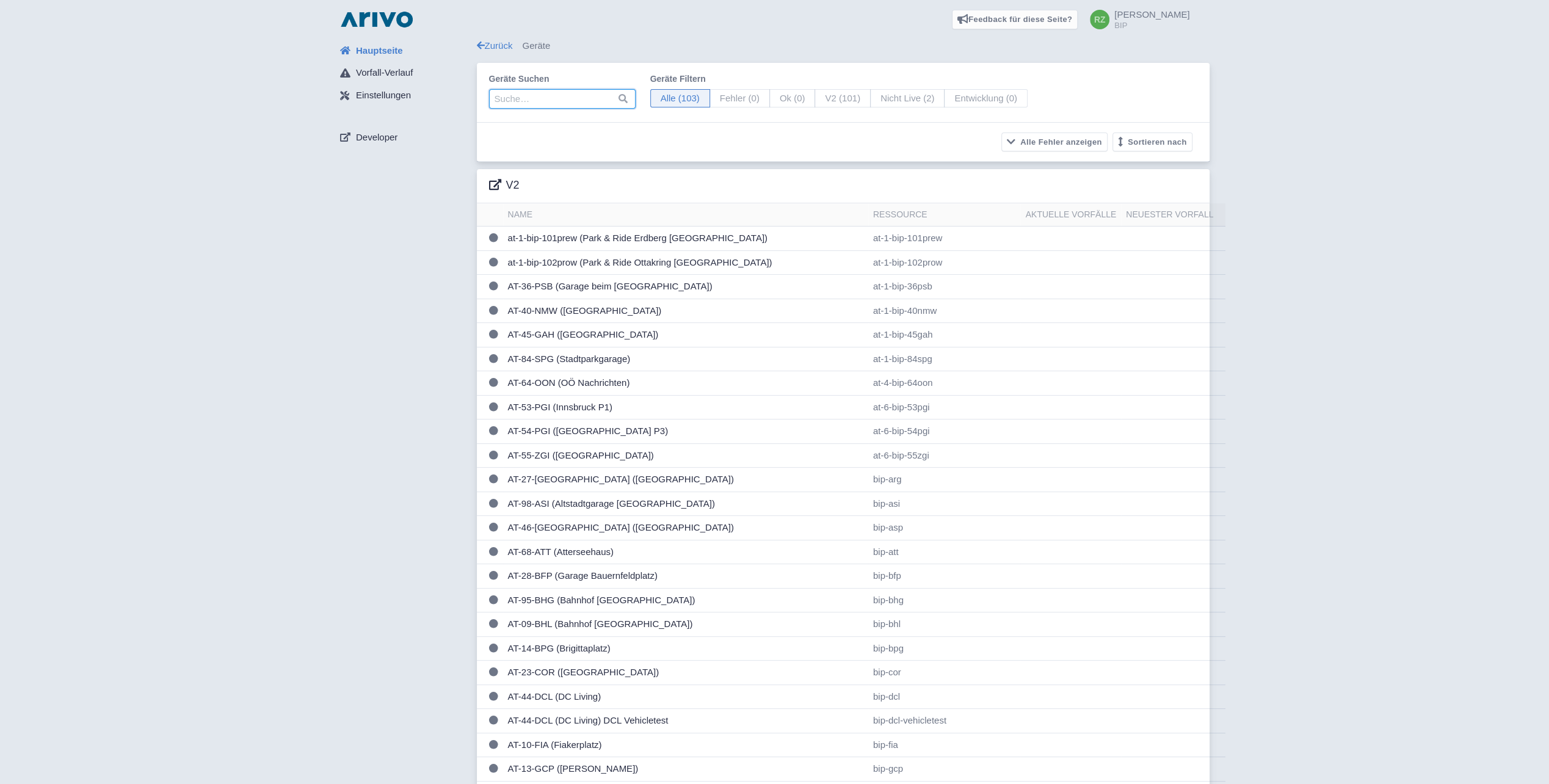
click at [520, 100] on input "search" at bounding box center [562, 99] width 147 height 20
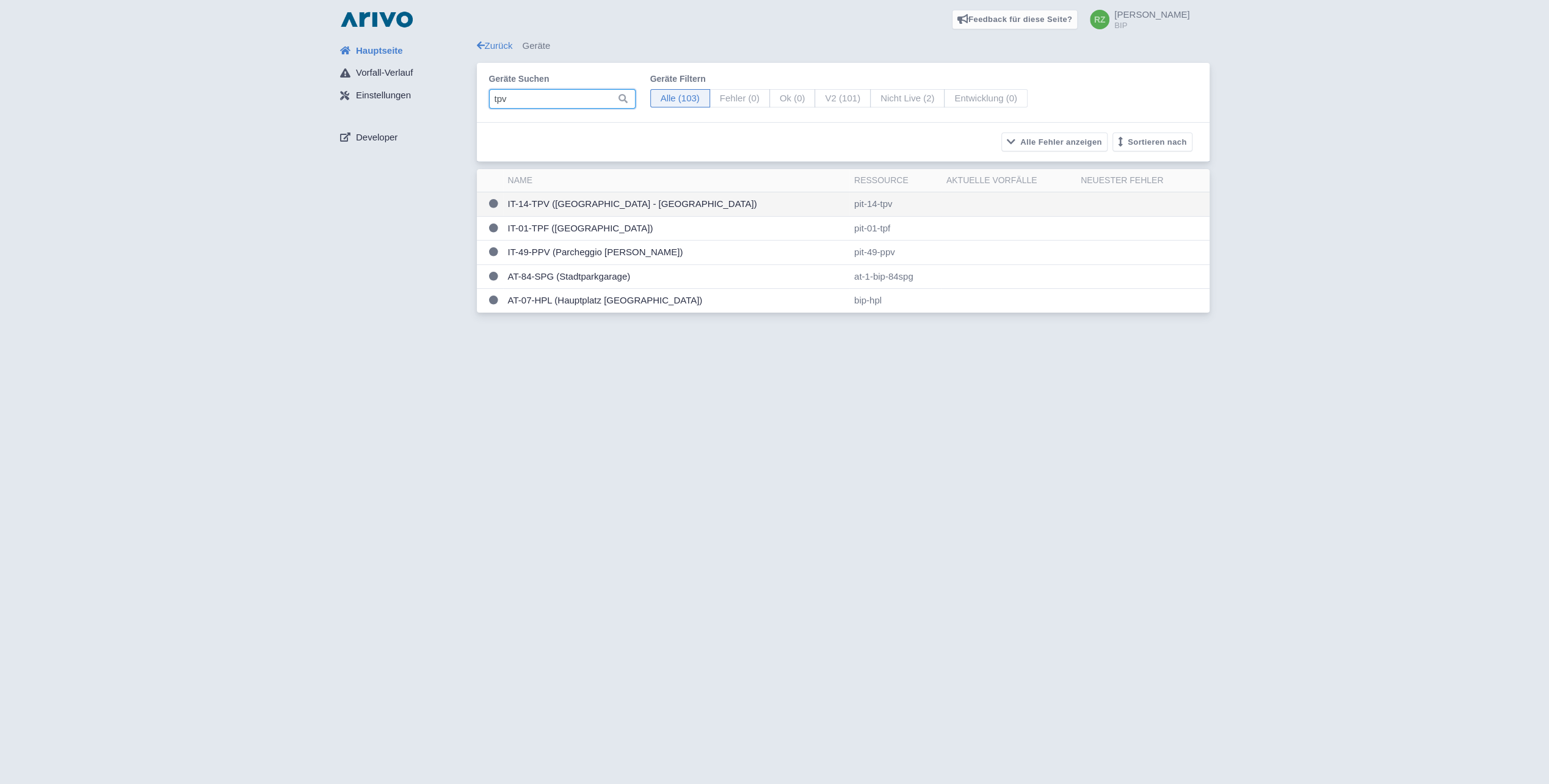
type input "tpv"
click at [628, 198] on td "IT-14-TPV (Torino - Parcheggio Vittorio Park)" at bounding box center [676, 204] width 346 height 24
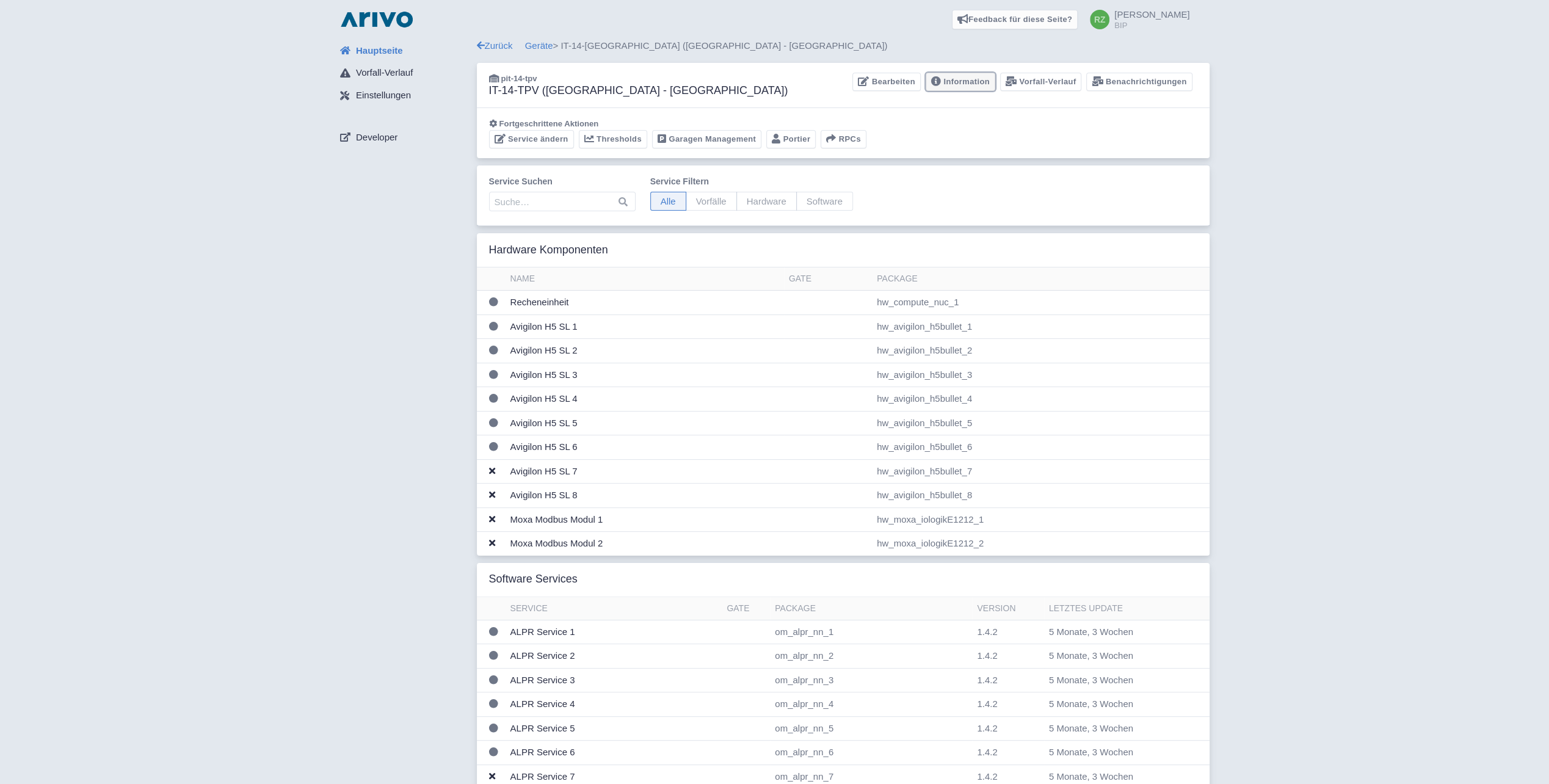
click at [973, 85] on link "Information" at bounding box center [961, 82] width 69 height 19
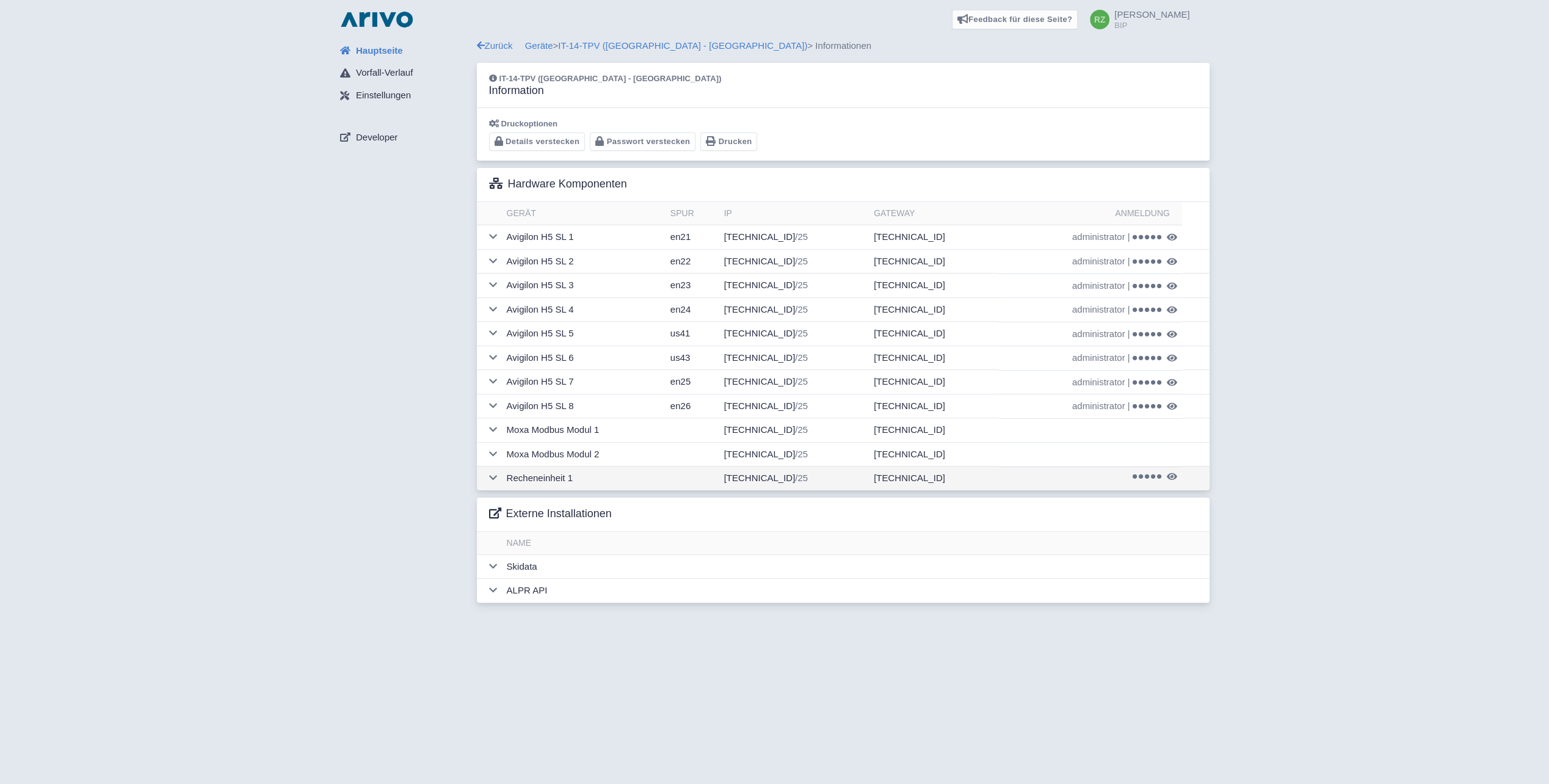
click at [778, 477] on td "[TECHNICAL_ID] /25" at bounding box center [793, 478] width 150 height 24
click at [491, 479] on icon at bounding box center [492, 478] width 8 height 9
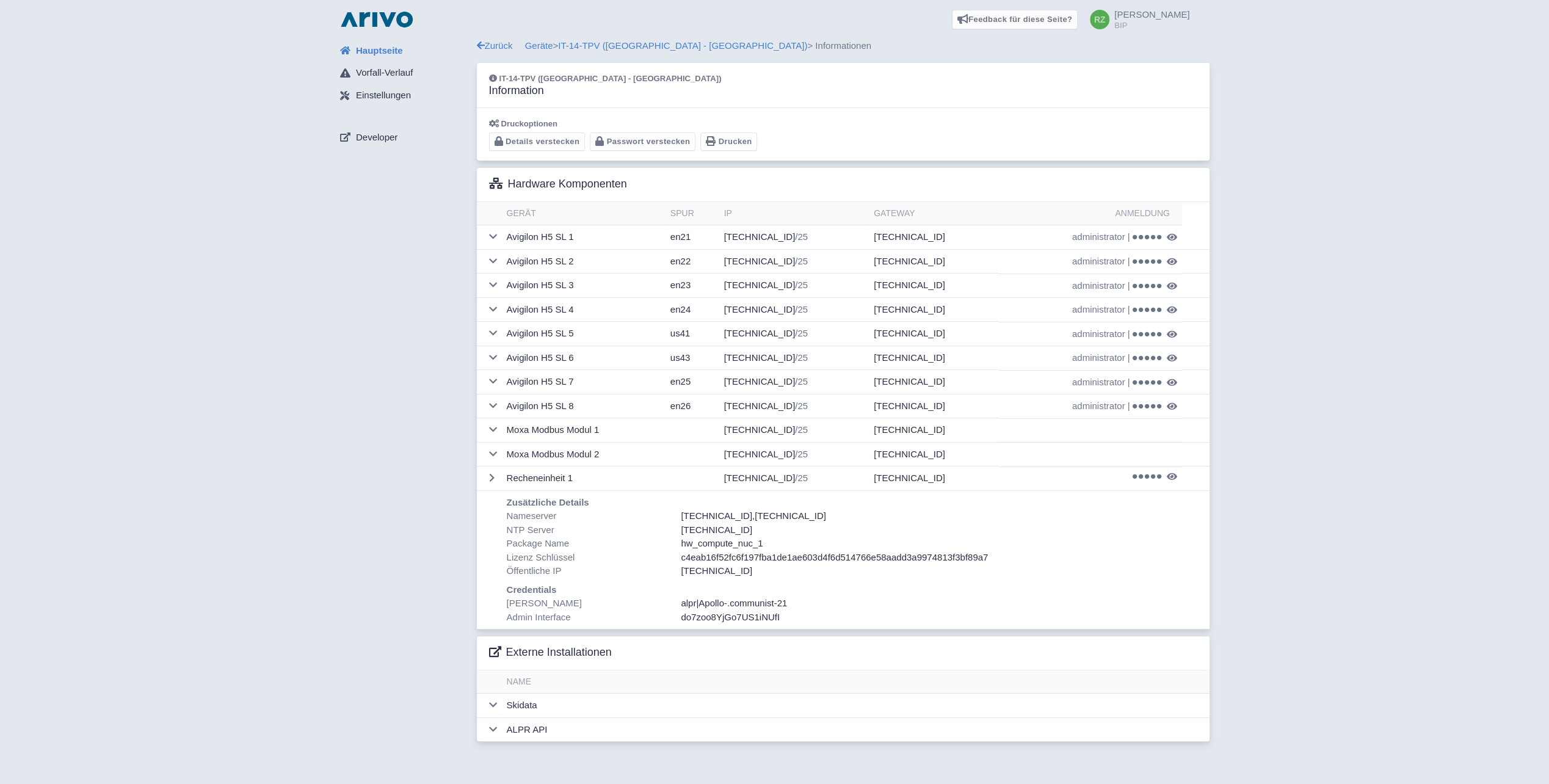
click at [759, 599] on span "Apollo-.communist-21" at bounding box center [742, 603] width 88 height 11
